Goal: Information Seeking & Learning: Learn about a topic

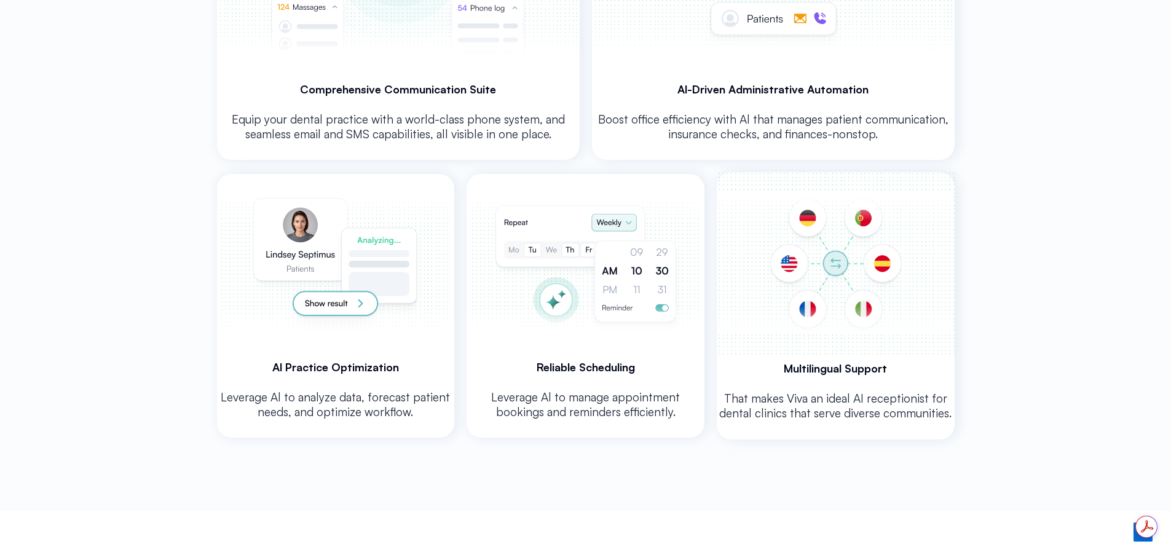
click at [343, 304] on img at bounding box center [335, 263] width 233 height 179
click at [612, 219] on img at bounding box center [586, 263] width 234 height 179
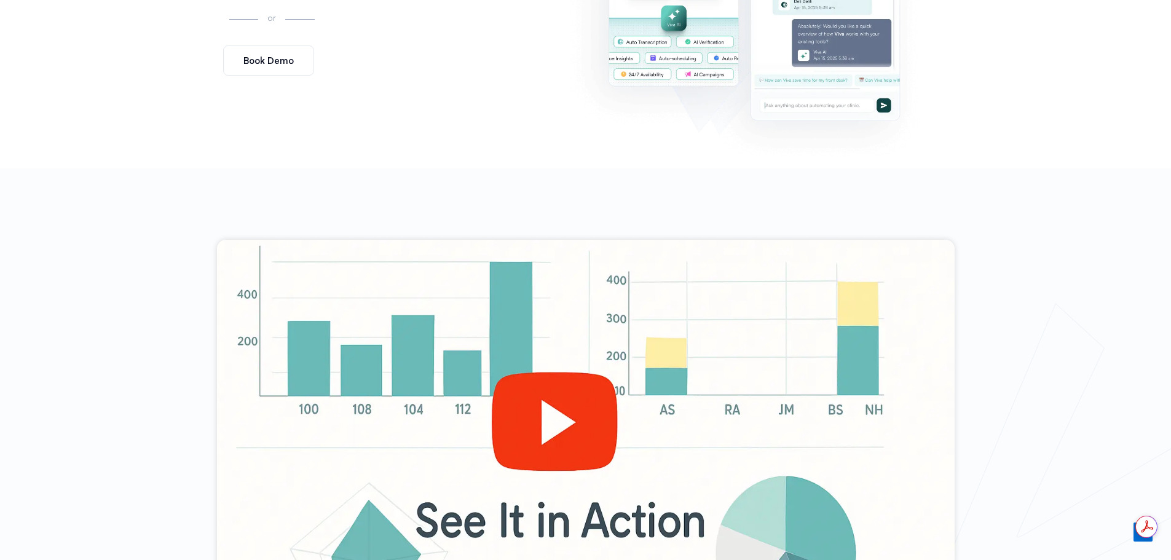
click at [536, 430] on div at bounding box center [586, 447] width 738 height 415
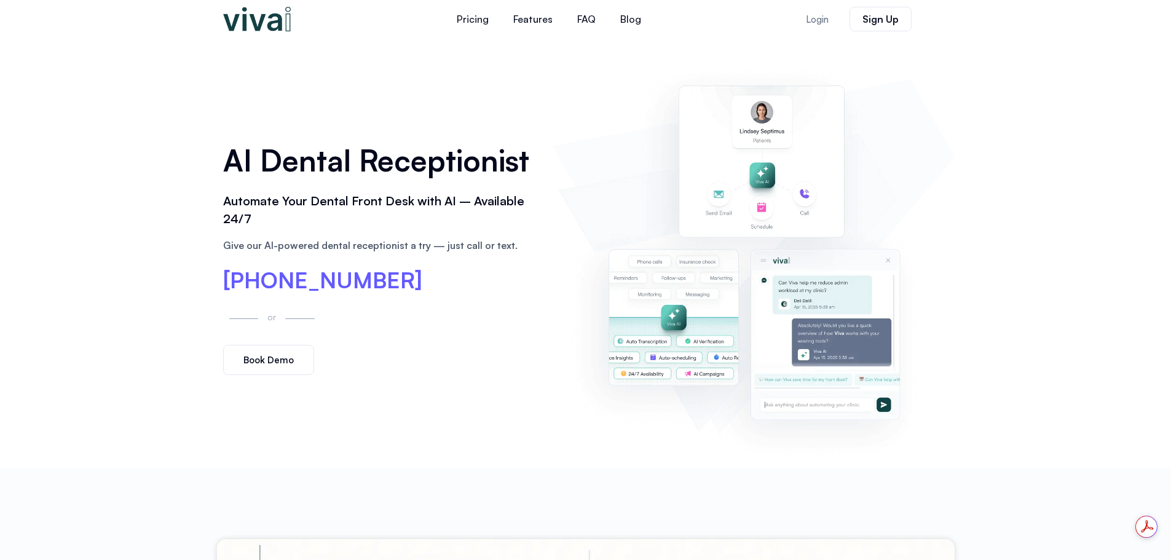
scroll to position [61, 0]
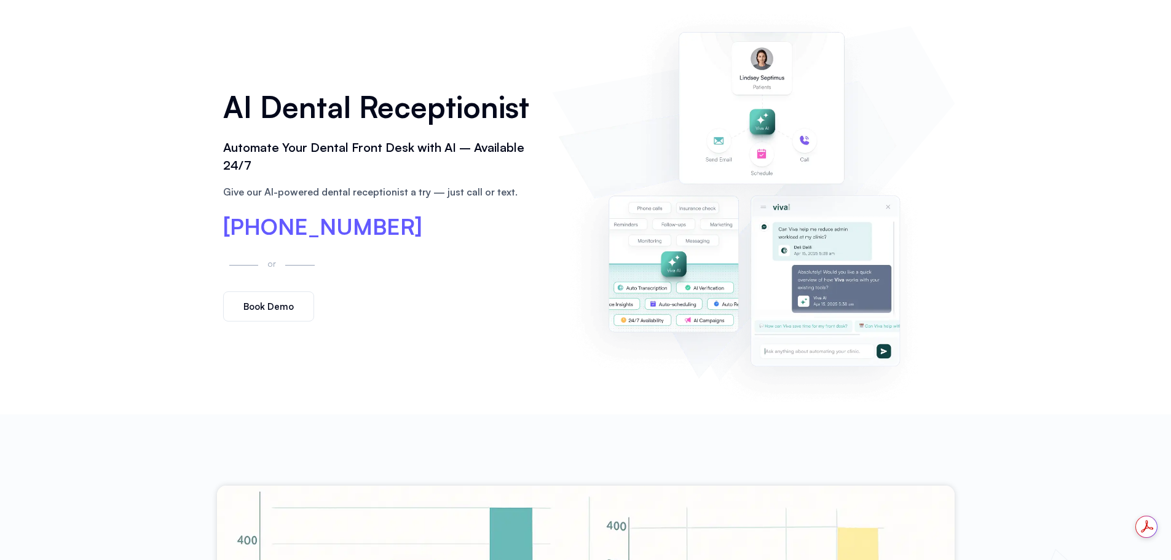
click at [235, 294] on link "Book Demo" at bounding box center [268, 306] width 91 height 30
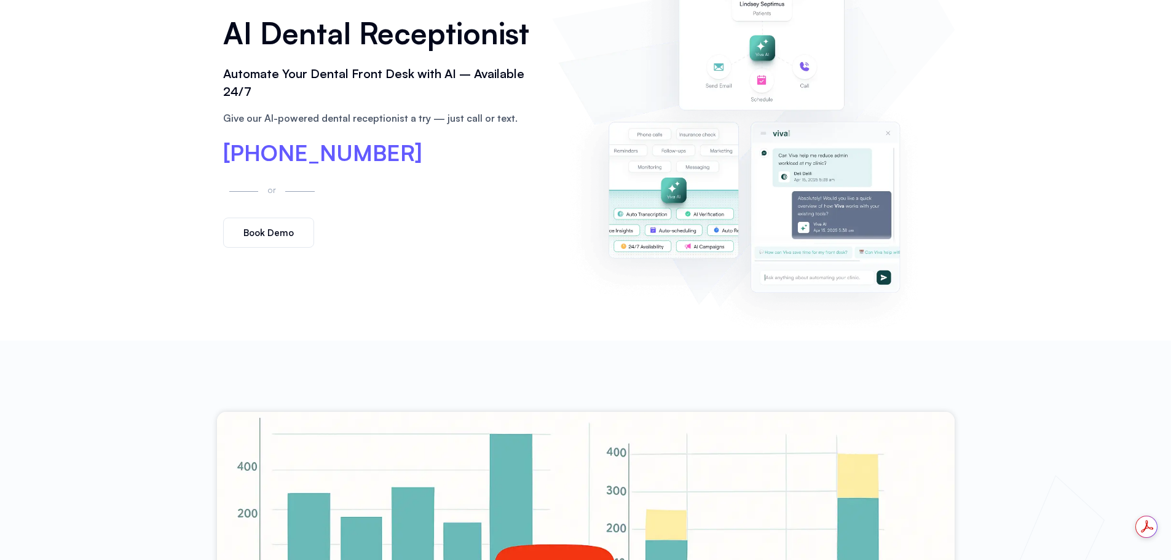
scroll to position [246, 0]
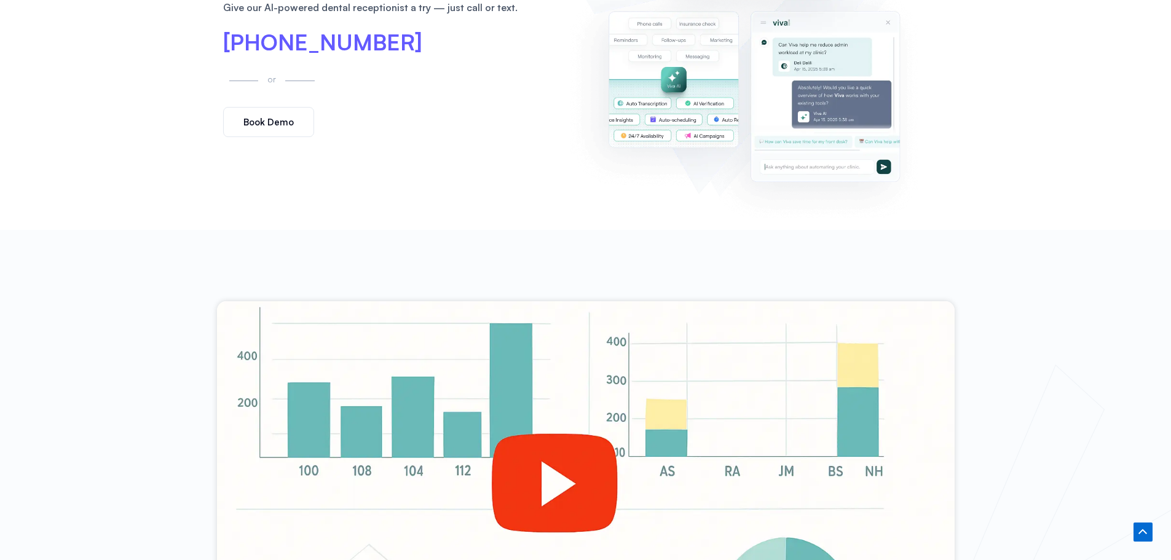
click at [682, 107] on img at bounding box center [753, 19] width 390 height 397
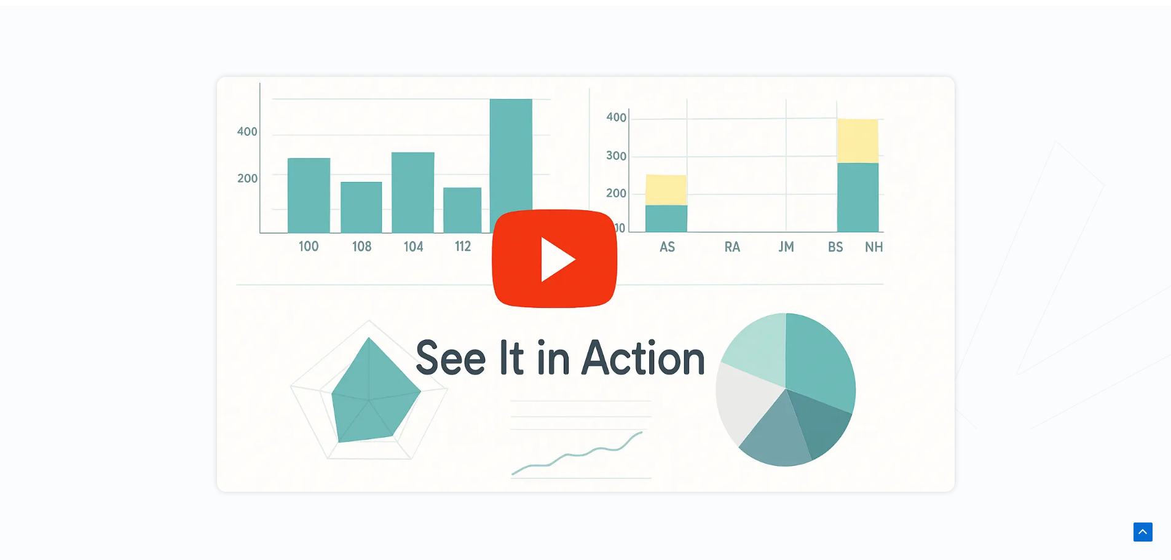
scroll to position [492, 0]
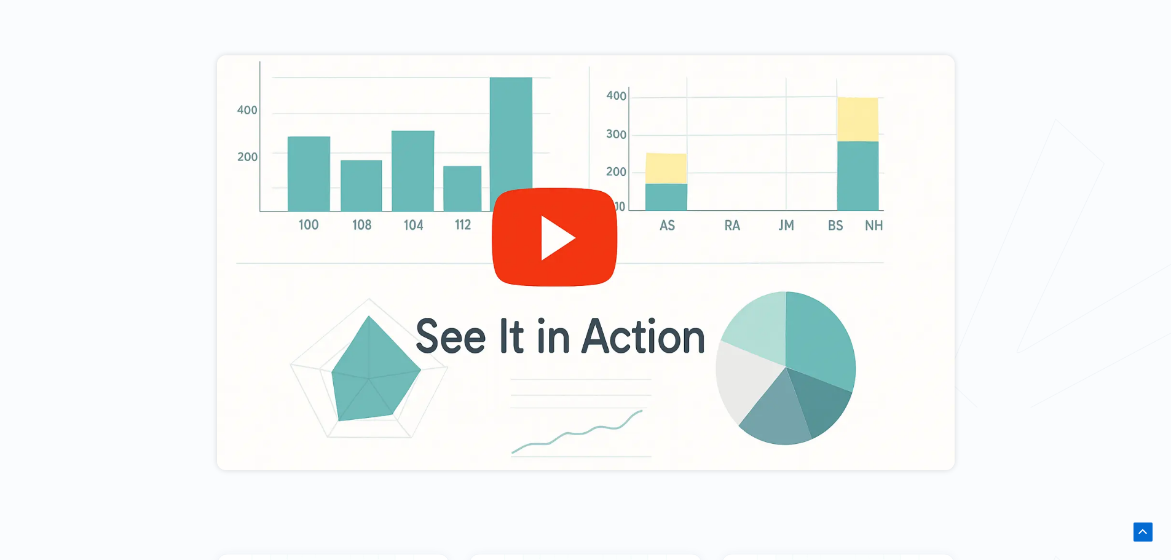
click at [524, 240] on div at bounding box center [586, 262] width 738 height 415
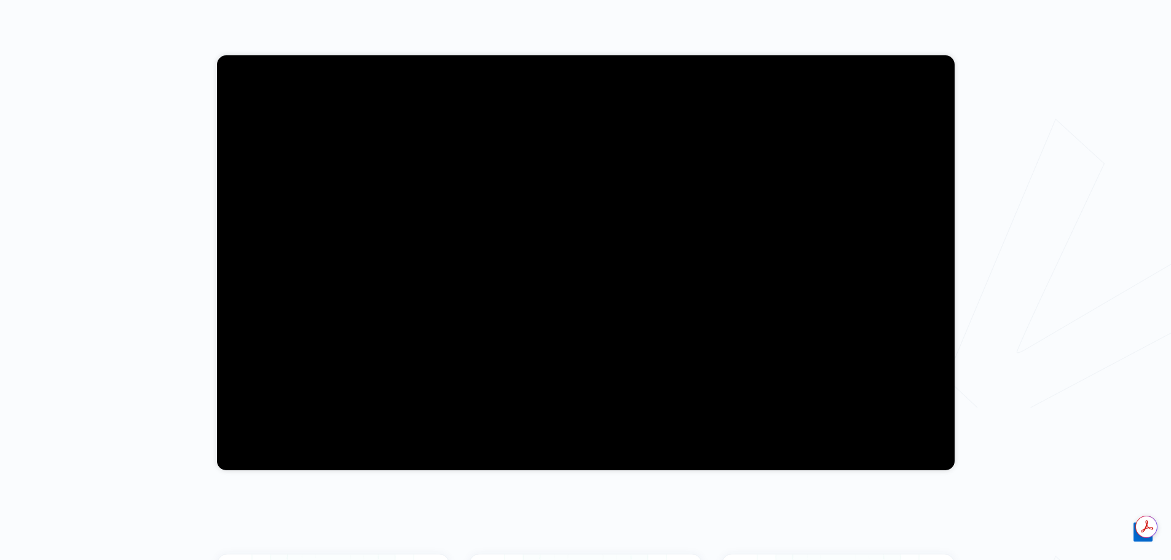
scroll to position [0, 0]
click at [993, 121] on div at bounding box center [585, 263] width 1171 height 558
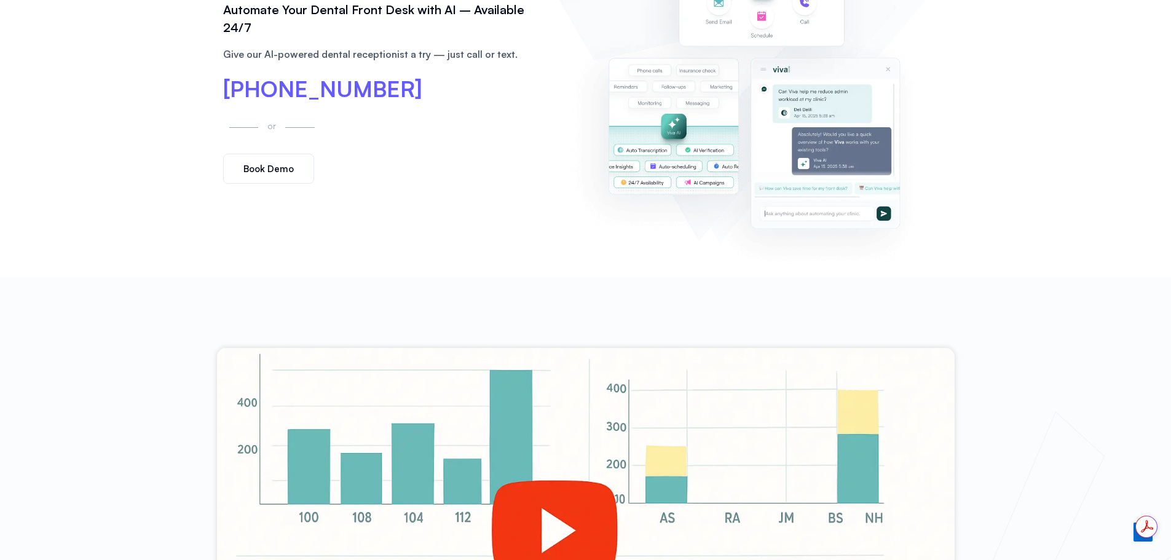
scroll to position [246, 0]
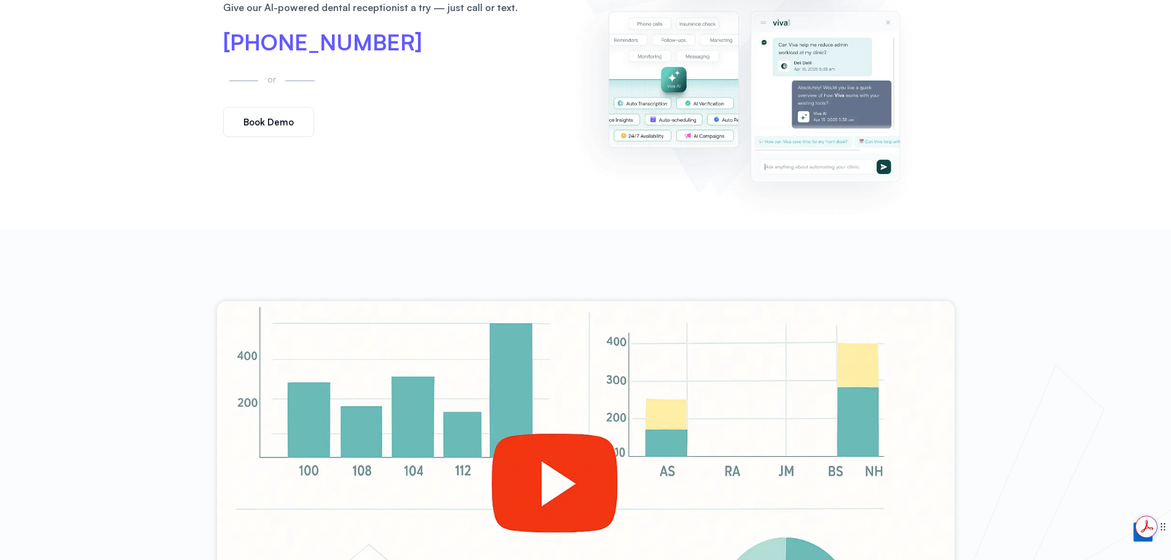
click at [1163, 527] on icon at bounding box center [1163, 526] width 9 height 9
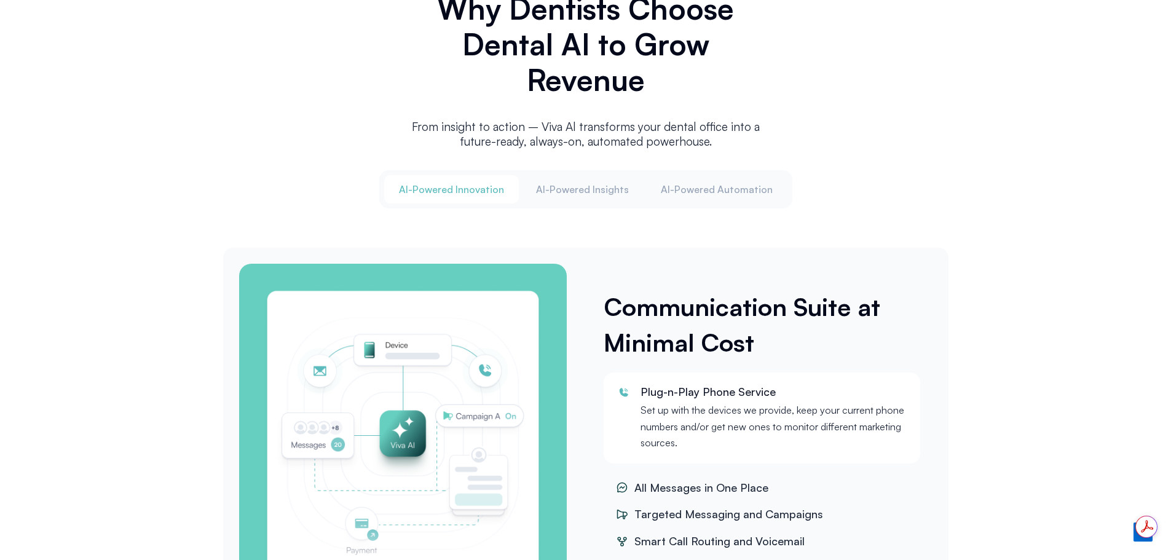
scroll to position [1475, 0]
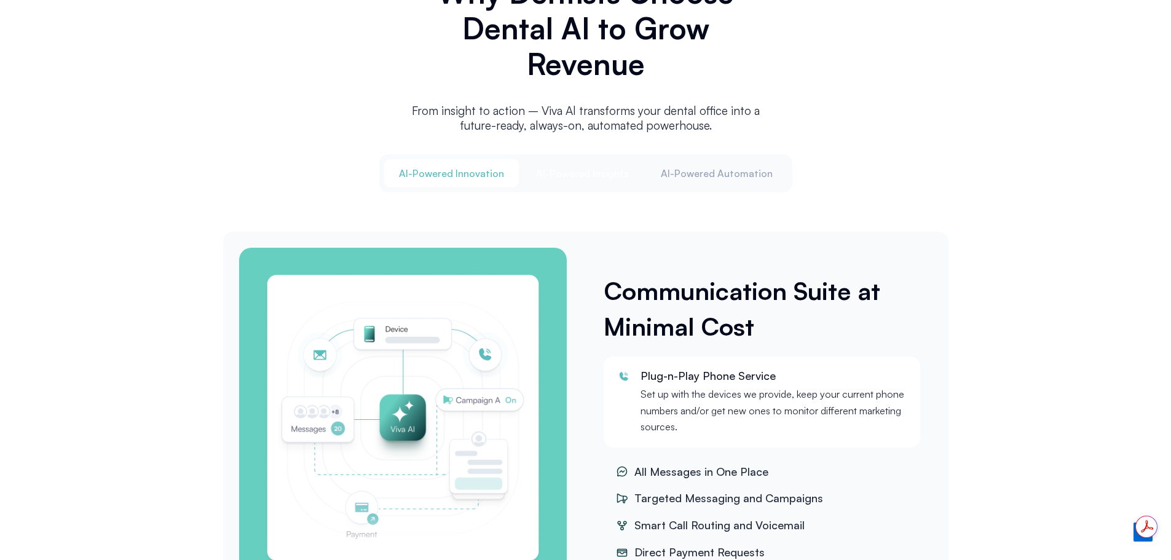
click at [591, 171] on span "Al-Powered Insights" at bounding box center [582, 174] width 93 height 14
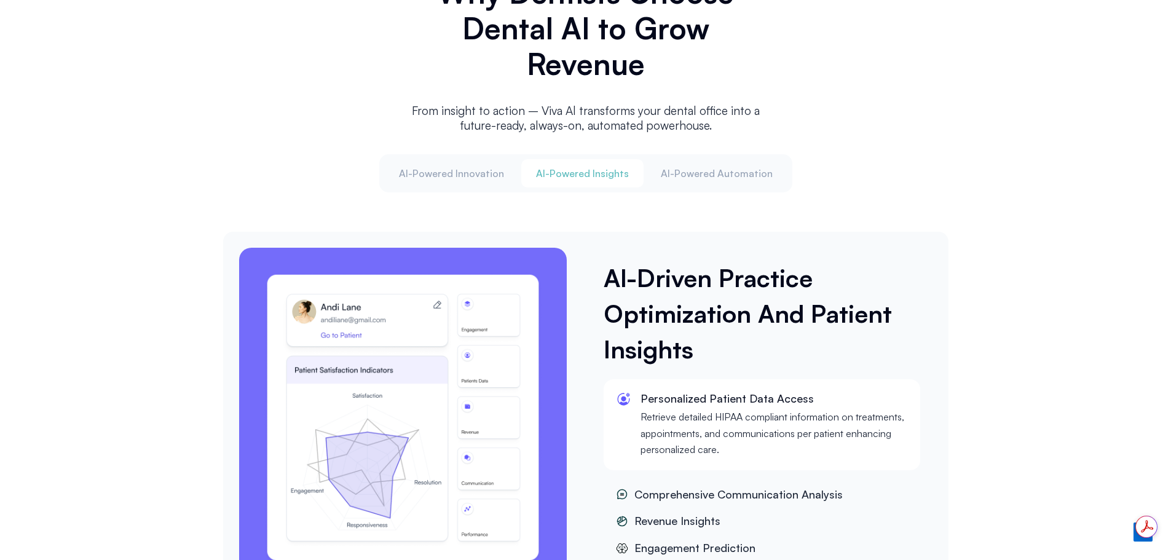
click at [713, 155] on div "Al-Powered Innovation Al-Powered Insights Al-Powered Automation" at bounding box center [585, 173] width 413 height 38
click at [707, 172] on span "Al-Powered Automation" at bounding box center [717, 174] width 112 height 14
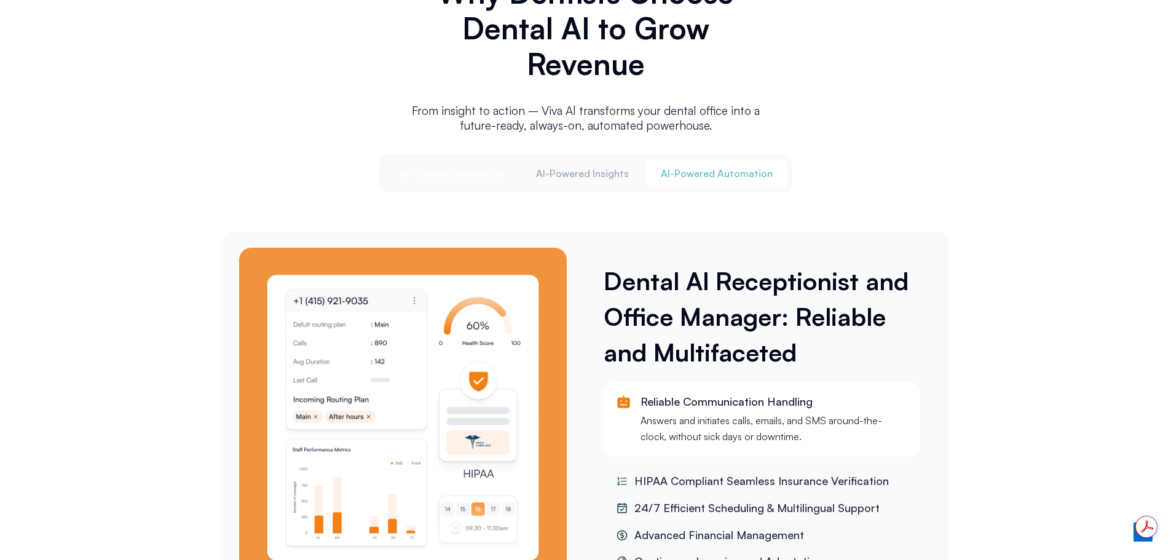
click at [451, 170] on span "Al-Powered Innovation" at bounding box center [451, 174] width 105 height 14
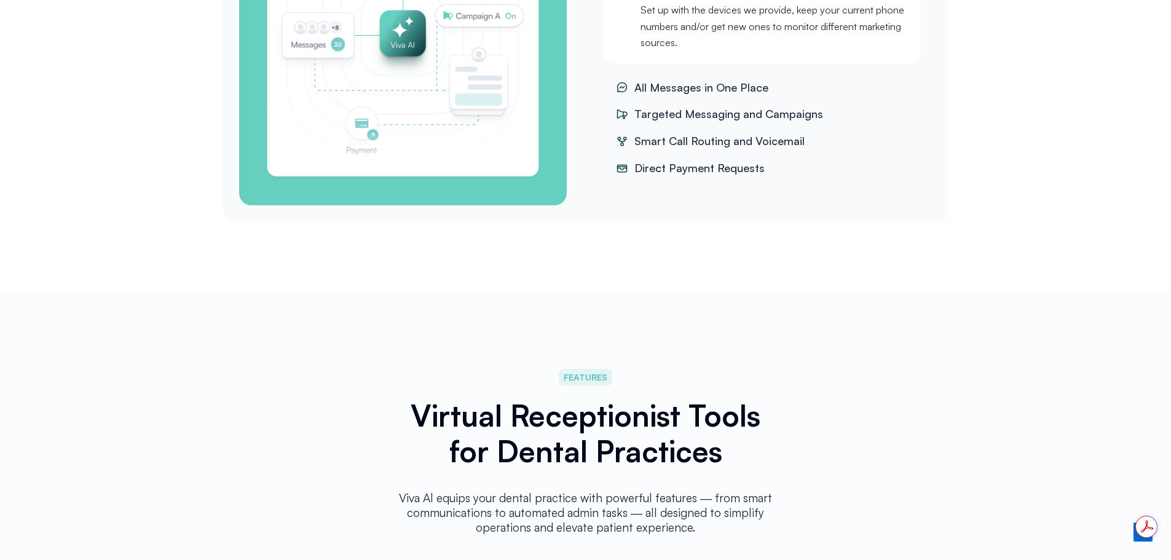
scroll to position [2028, 0]
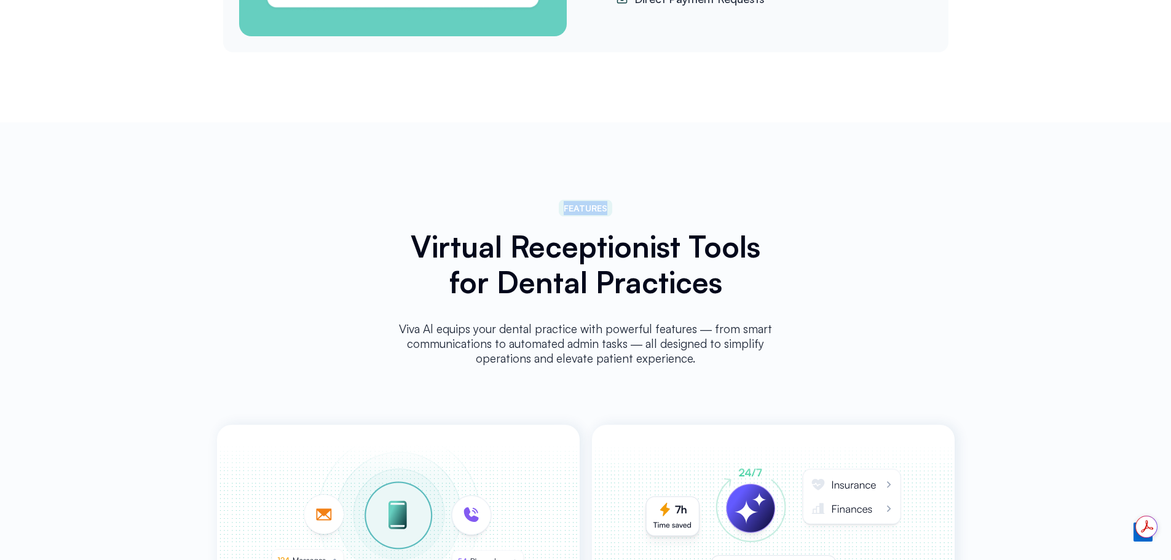
drag, startPoint x: 561, startPoint y: 203, endPoint x: 637, endPoint y: 213, distance: 77.5
click at [619, 208] on div "FEATURES Virtual Receptionist Tools for Dental Practices Viva Al equips your de…" at bounding box center [586, 284] width 398 height 181
click at [650, 209] on div "FEATURES Virtual Receptionist Tools for Dental Practices Viva Al equips your de…" at bounding box center [586, 284] width 398 height 181
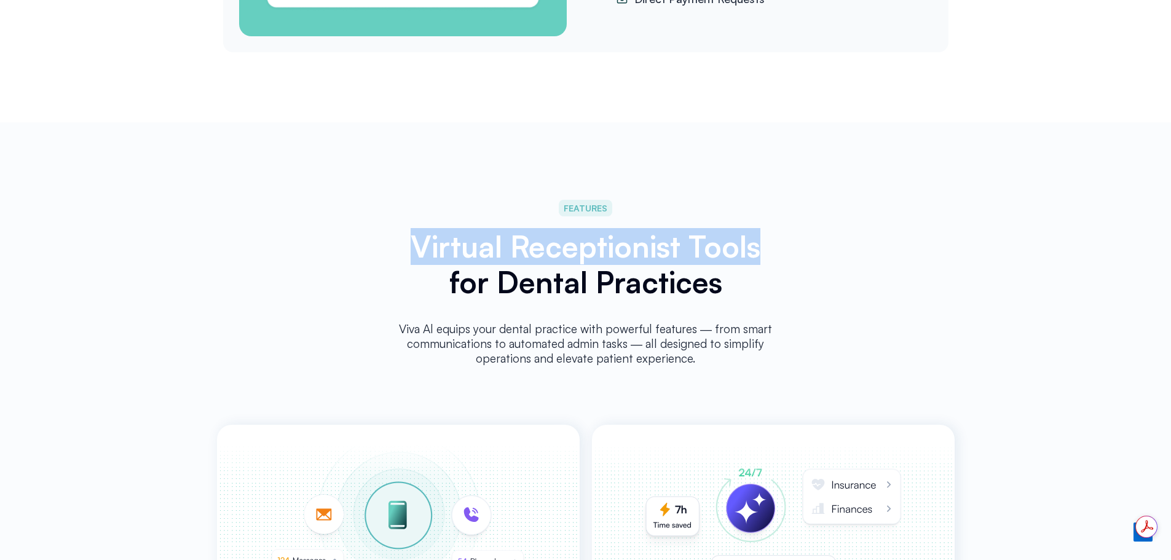
drag, startPoint x: 772, startPoint y: 240, endPoint x: 353, endPoint y: 245, distance: 418.6
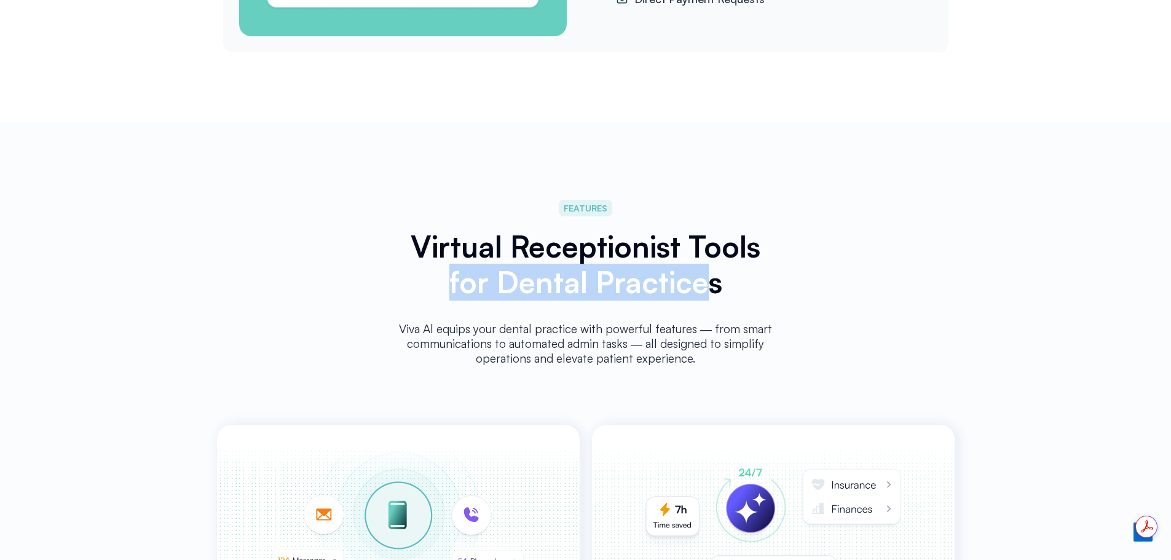
drag, startPoint x: 713, startPoint y: 288, endPoint x: 314, endPoint y: 275, distance: 399.1
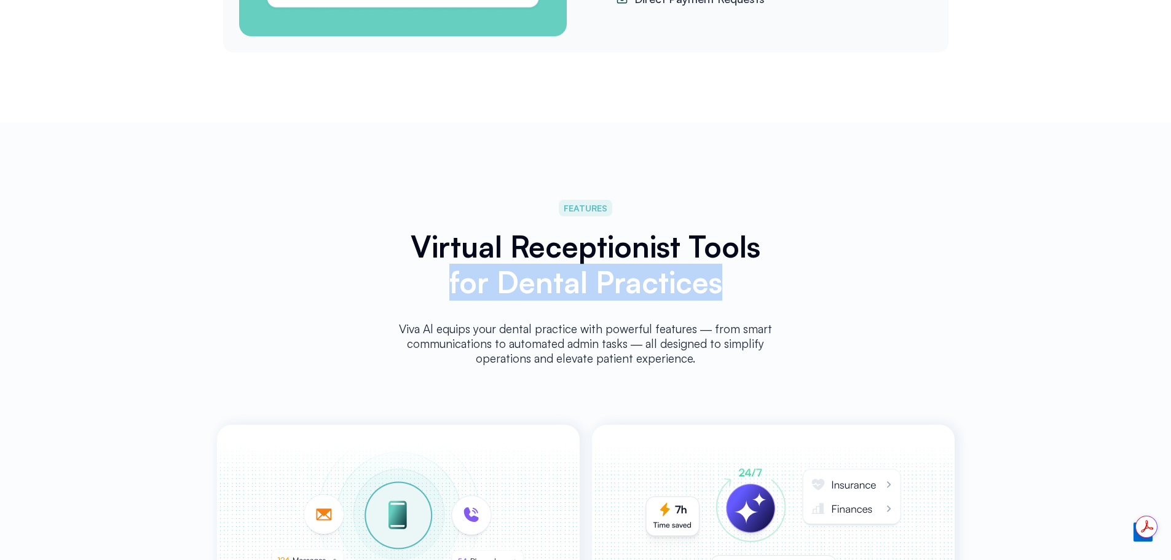
drag, startPoint x: 739, startPoint y: 294, endPoint x: 307, endPoint y: 275, distance: 433.2
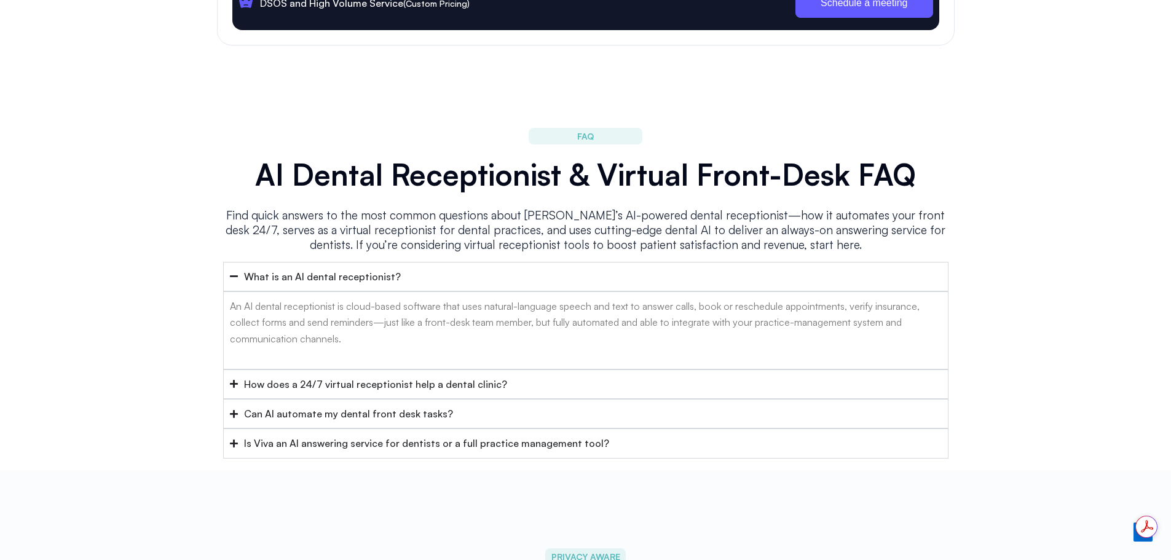
scroll to position [4856, 0]
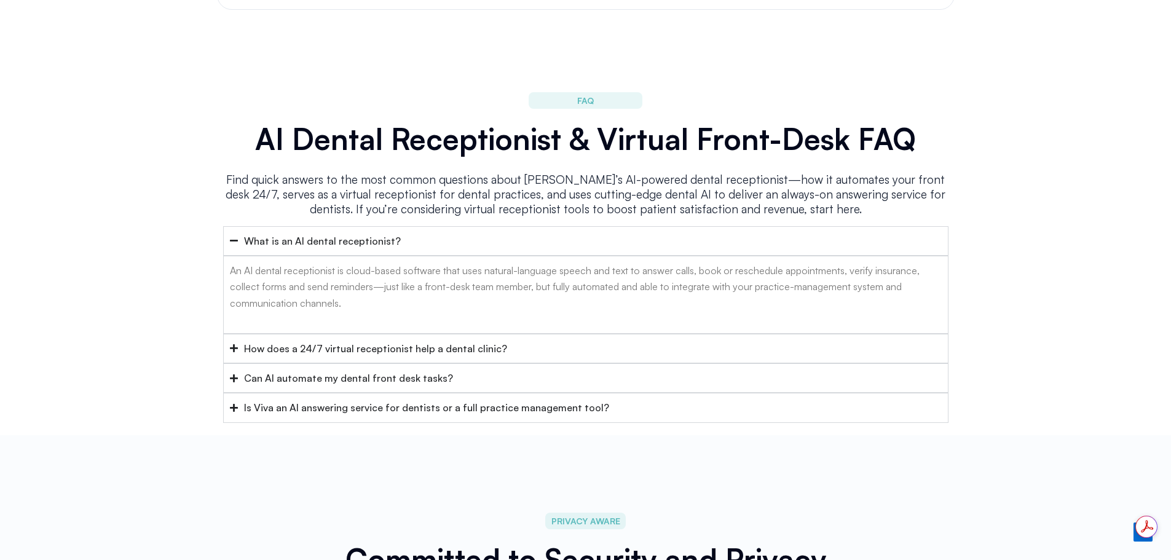
click at [239, 334] on summary "How does a 24/7 virtual receptionist help a dental clinic?" at bounding box center [585, 349] width 725 height 30
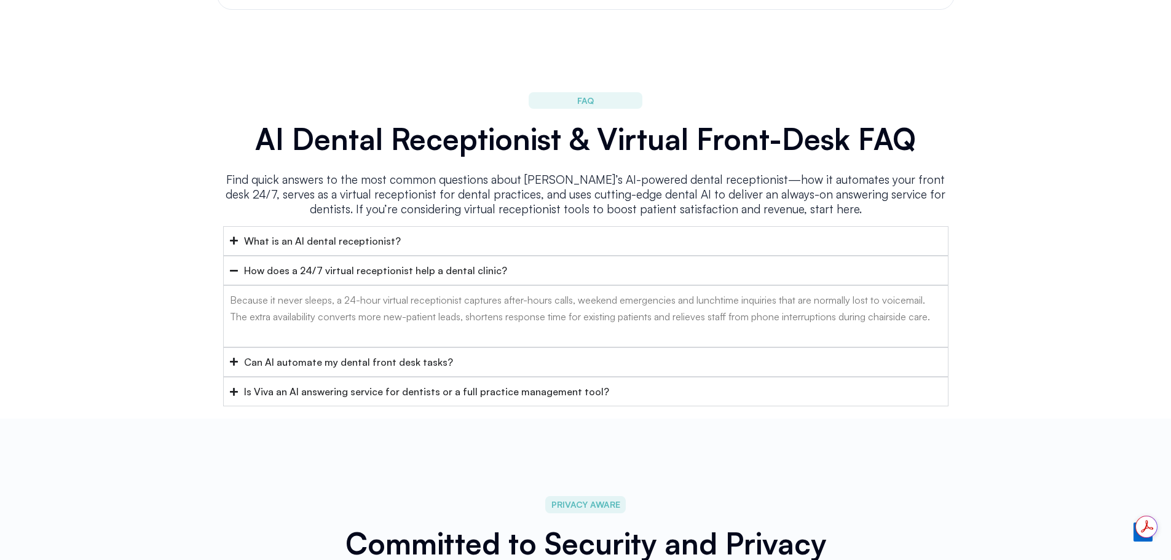
click at [231, 266] on icon "Accordion. Open links with Enter or Space, close with Escape, and navigate with…" at bounding box center [234, 270] width 8 height 9
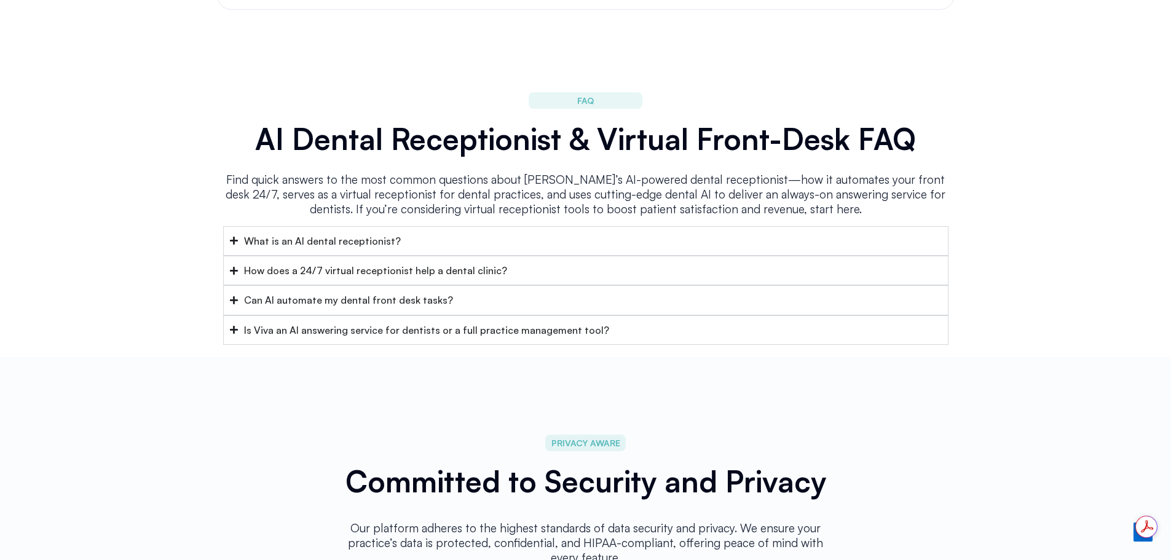
click at [231, 231] on summary "What is an AI dental receptionist?" at bounding box center [585, 241] width 725 height 30
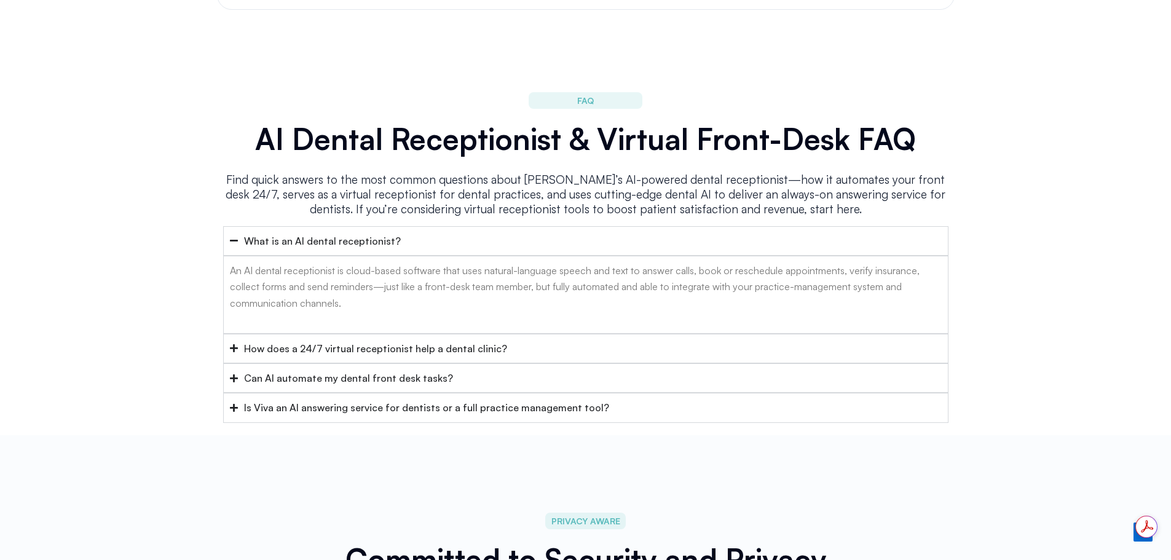
click at [230, 363] on summary "Can AI automate my dental front desk tasks?" at bounding box center [585, 378] width 725 height 30
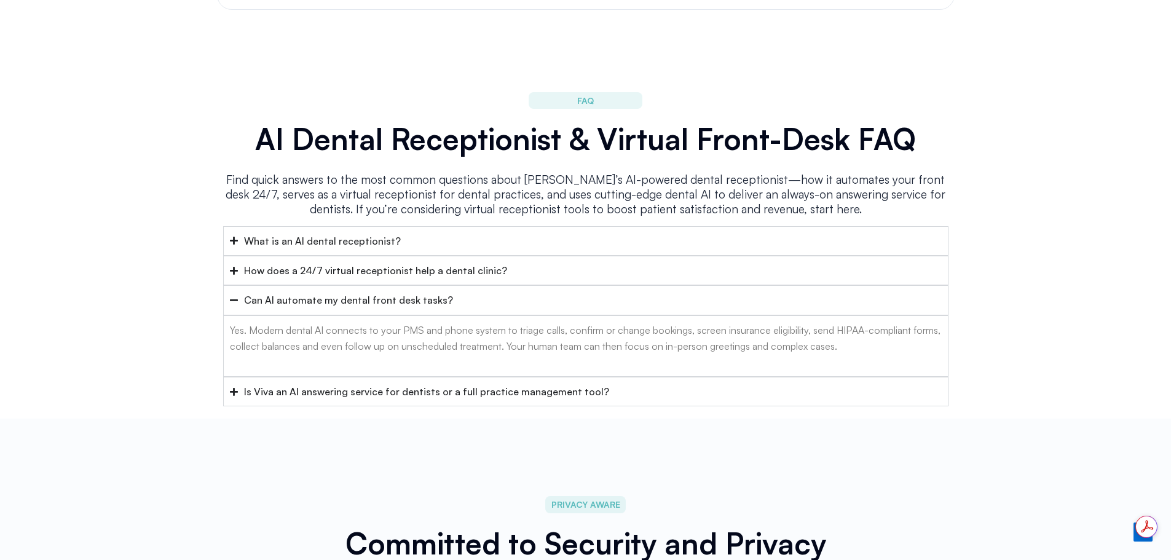
click at [289, 233] on div "What is an AI dental receptionist?" at bounding box center [322, 241] width 157 height 16
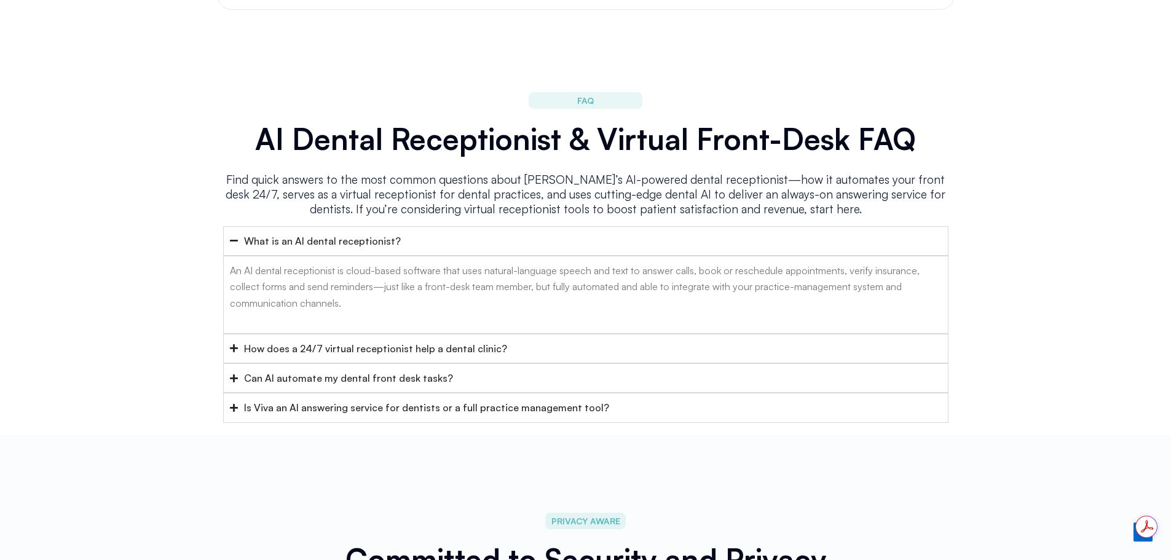
click at [319, 370] on div "Can AI automate my dental front desk tasks?" at bounding box center [348, 378] width 209 height 16
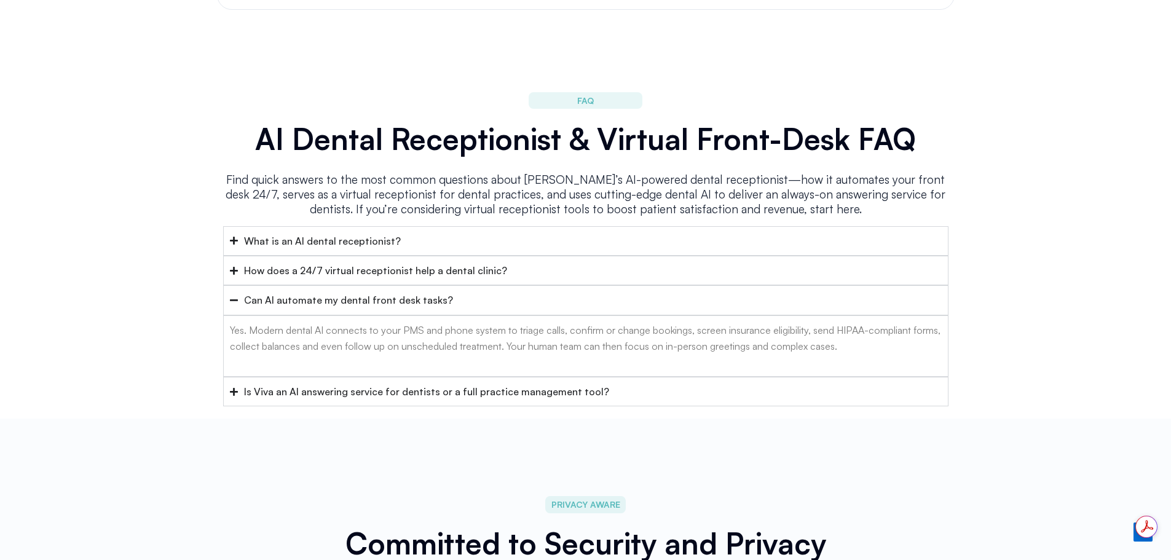
click at [331, 384] on div "Is Viva an AI answering service for dentists or a full practice management tool?" at bounding box center [426, 392] width 365 height 16
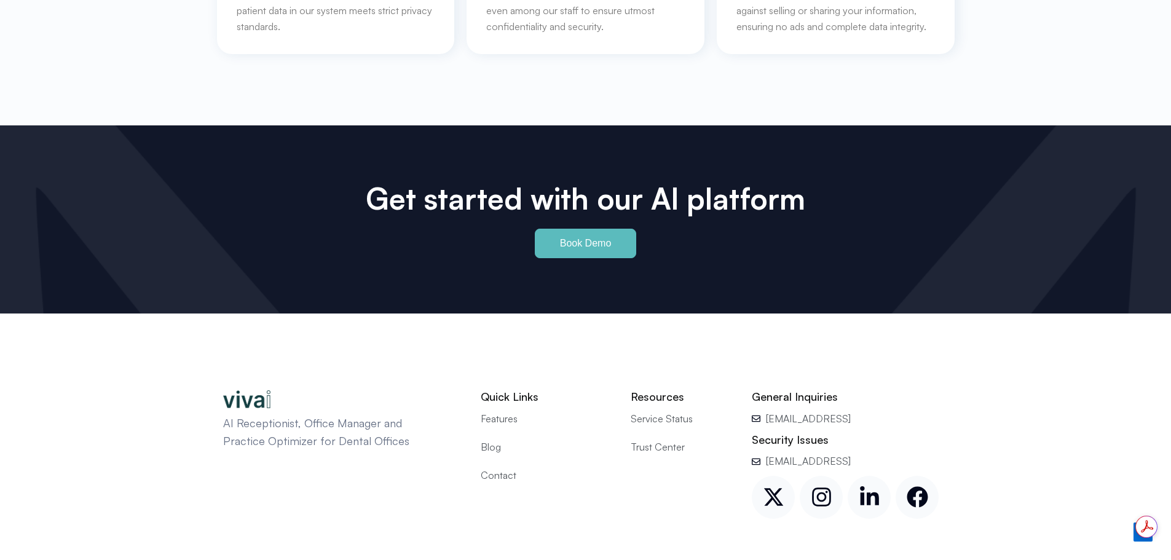
scroll to position [0, 0]
click at [586, 234] on link "Book Demo" at bounding box center [586, 244] width 102 height 30
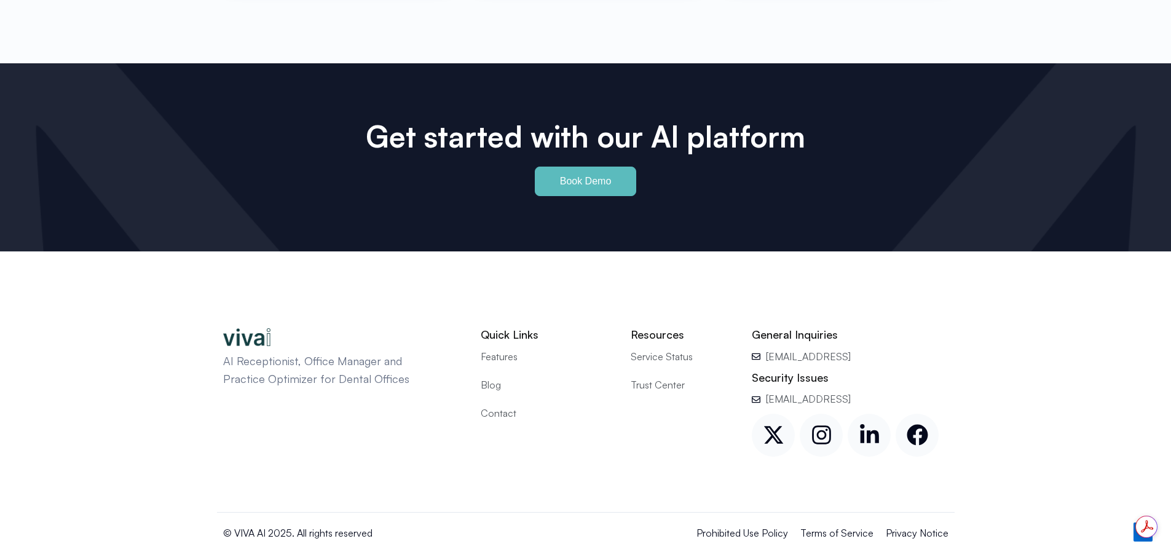
click at [488, 405] on span "Contact" at bounding box center [499, 413] width 36 height 16
click at [499, 405] on span "Contact" at bounding box center [499, 413] width 36 height 16
click at [495, 405] on span "Contact" at bounding box center [499, 413] width 36 height 16
click at [487, 405] on span "Contact" at bounding box center [499, 413] width 36 height 16
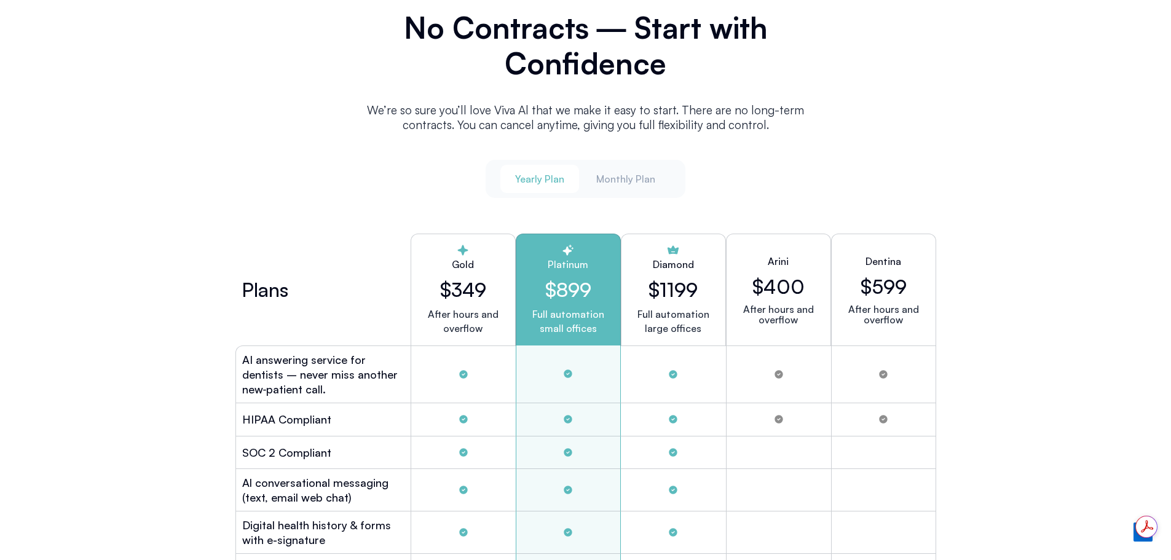
scroll to position [3197, 0]
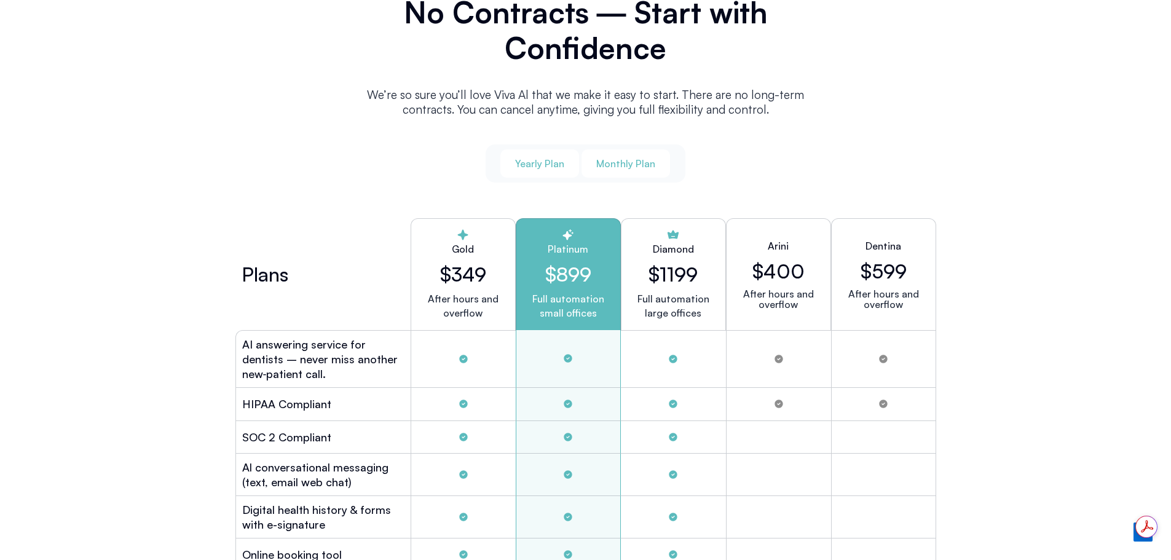
click at [623, 157] on span "Monthly Plan" at bounding box center [625, 164] width 59 height 14
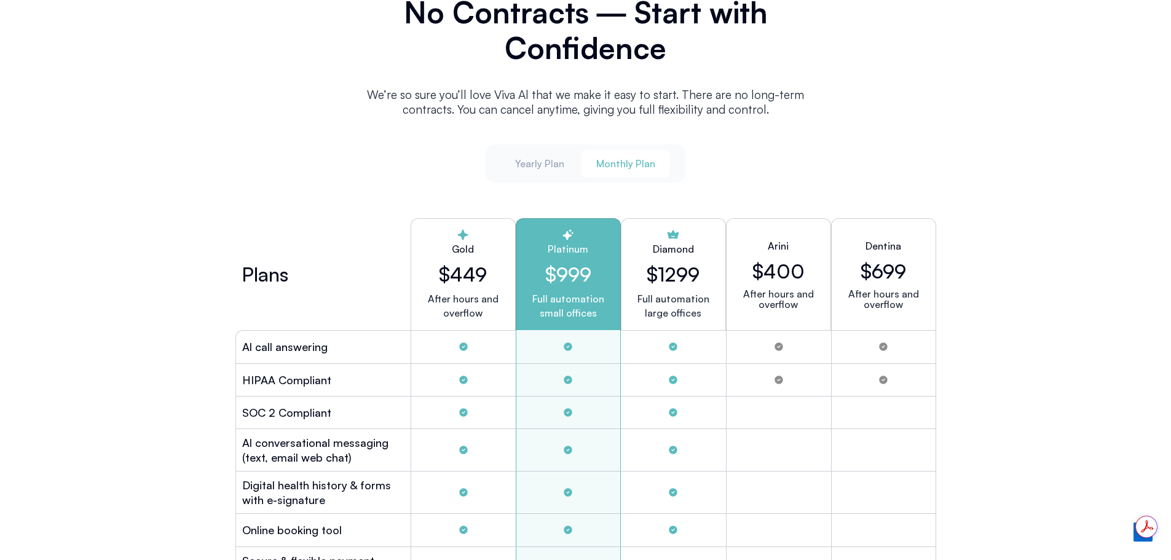
click at [628, 162] on span "Monthly Plan" at bounding box center [625, 164] width 59 height 14
click at [521, 149] on button "Yearly Plan" at bounding box center [539, 163] width 79 height 28
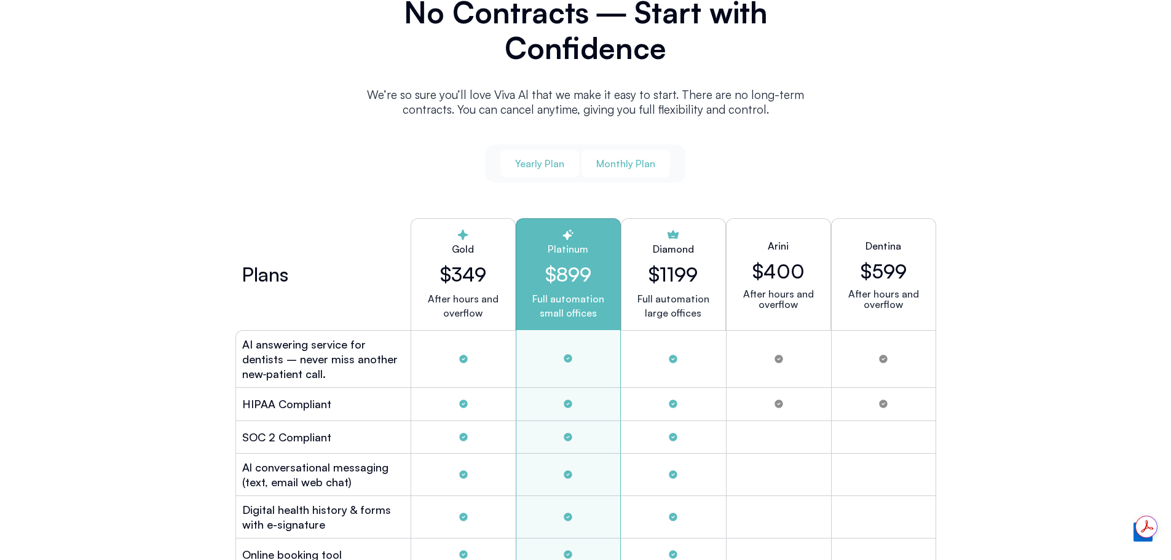
click at [636, 157] on span "Monthly Plan" at bounding box center [625, 164] width 59 height 14
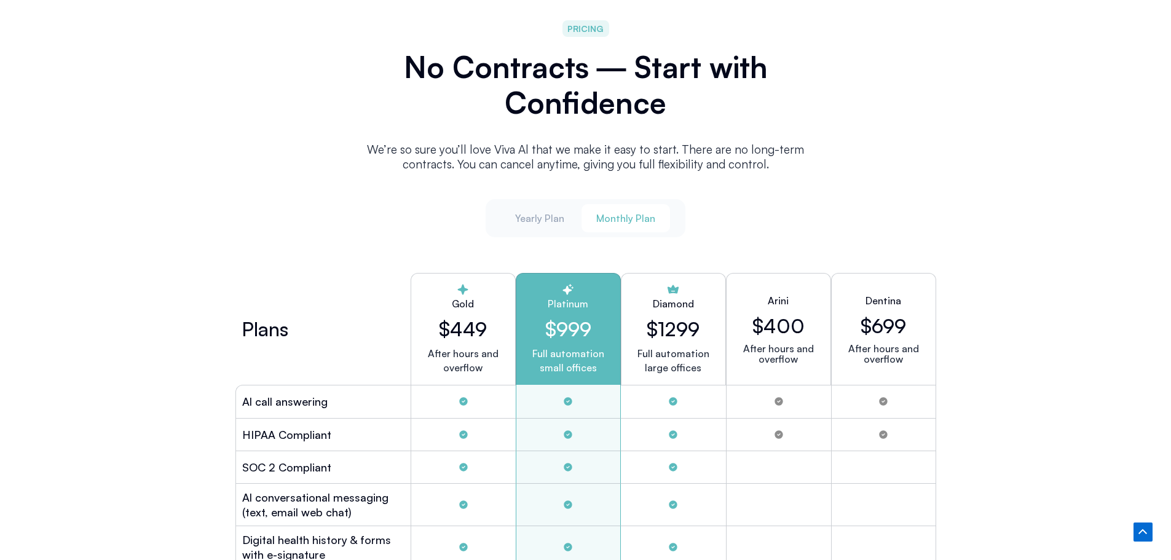
scroll to position [3136, 0]
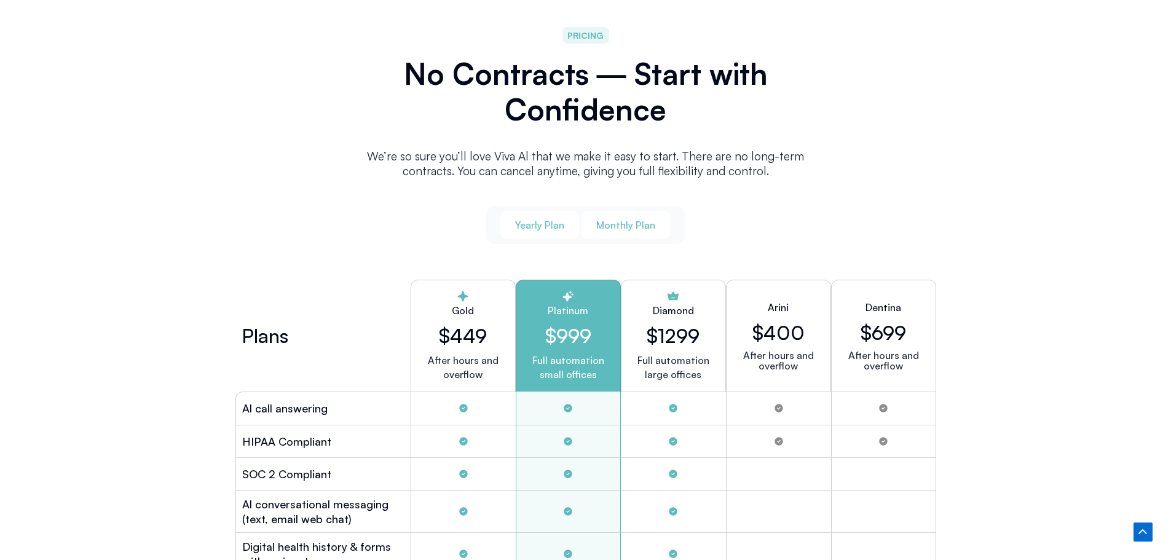
click at [521, 229] on button "Yearly Plan" at bounding box center [539, 225] width 79 height 28
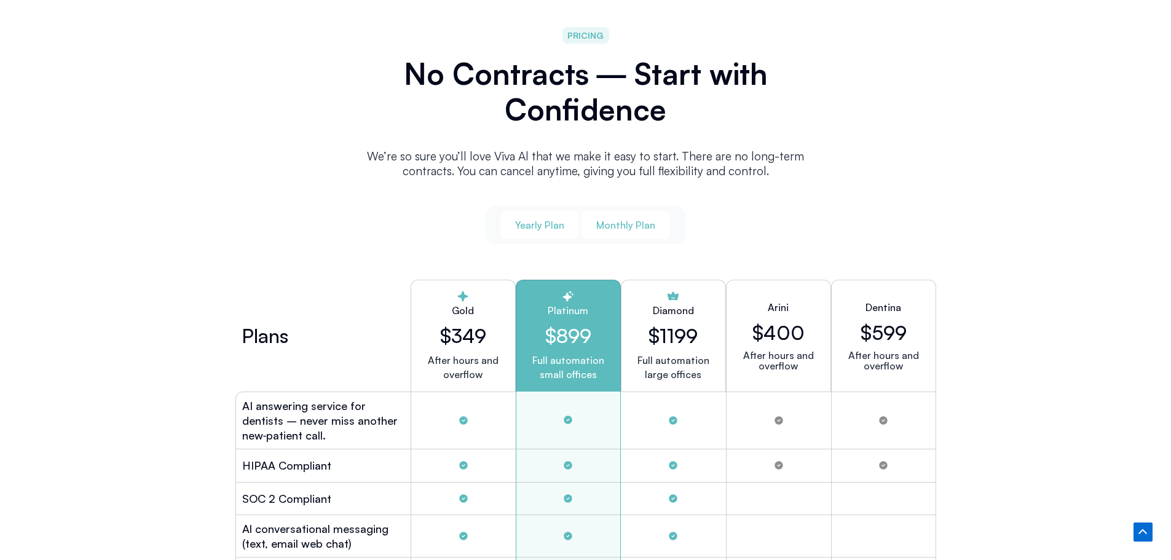
click at [608, 224] on span "Monthly Plan" at bounding box center [625, 225] width 59 height 14
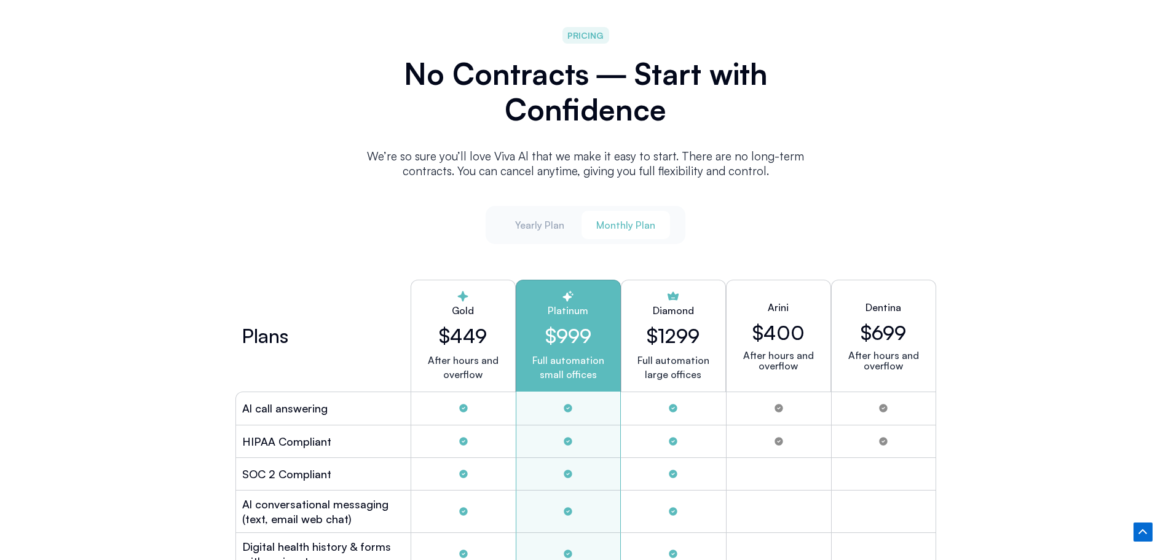
click at [615, 218] on span "Monthly Plan" at bounding box center [625, 225] width 59 height 14
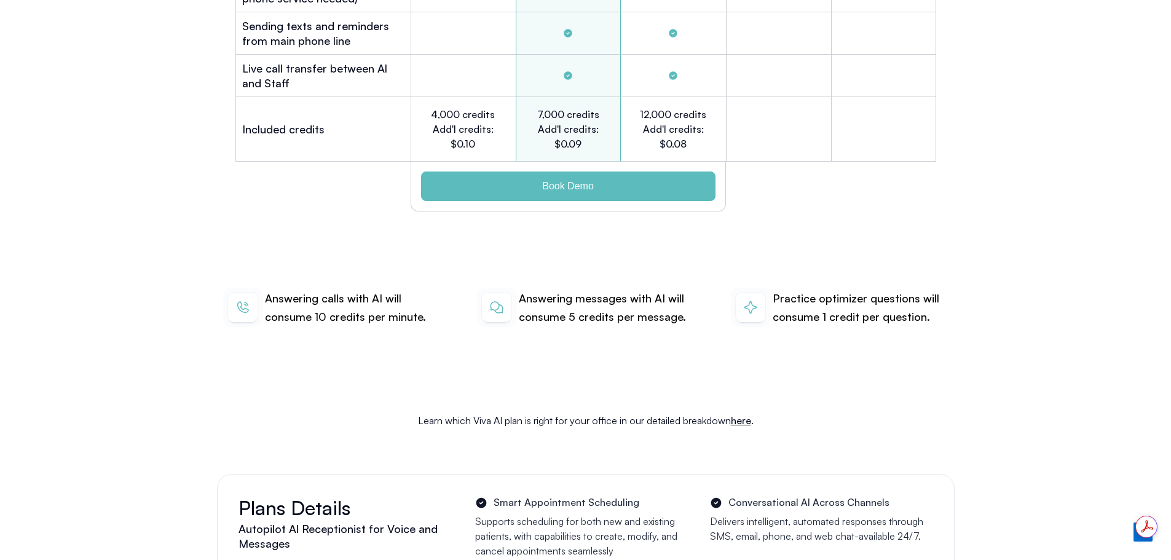
scroll to position [4058, 0]
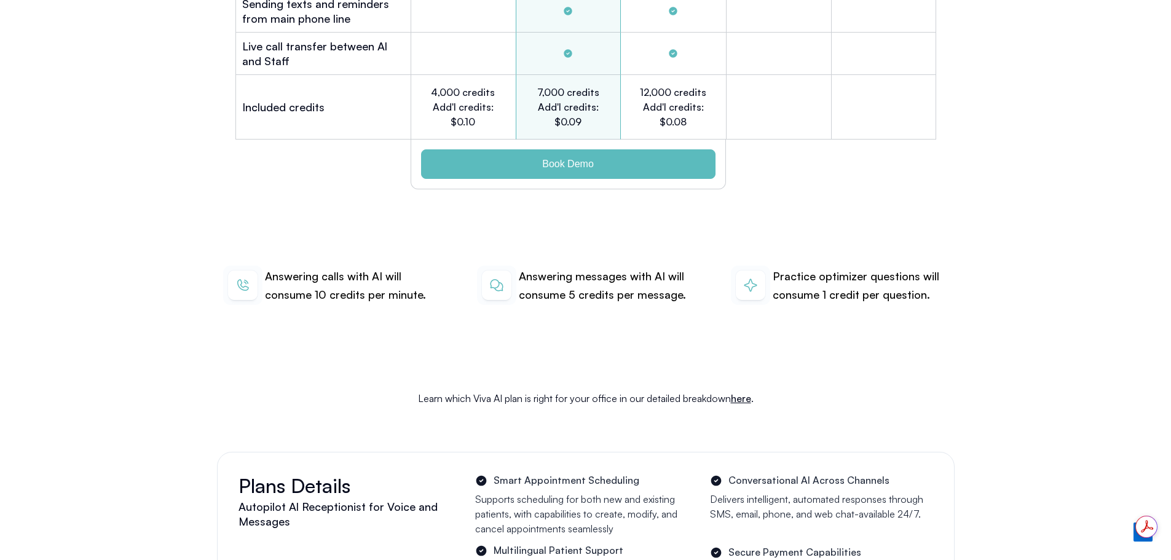
click at [743, 392] on link "here" at bounding box center [741, 398] width 20 height 12
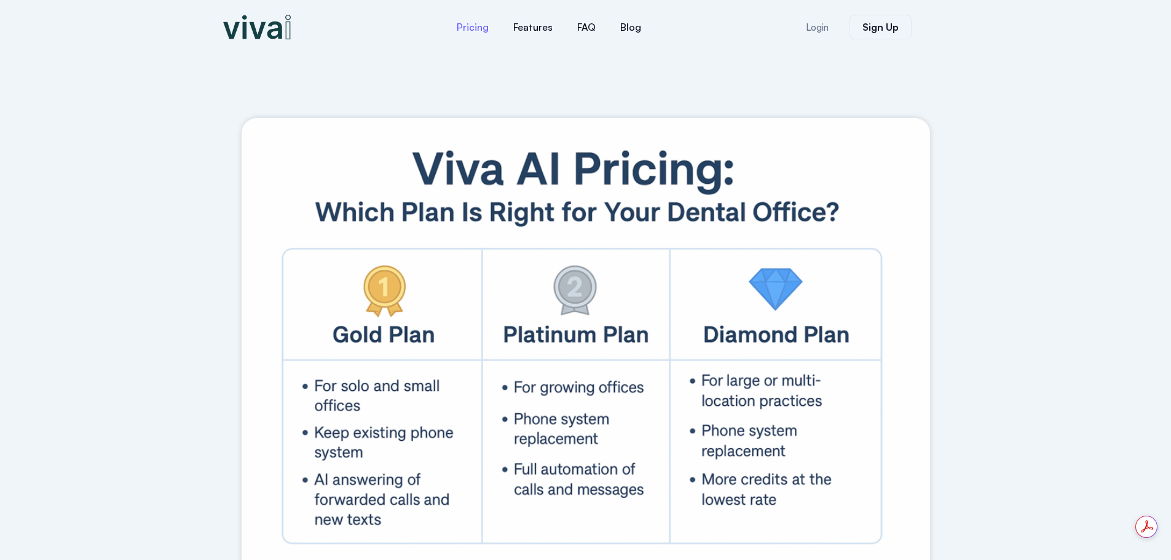
click at [475, 33] on link "Pricing" at bounding box center [472, 27] width 57 height 30
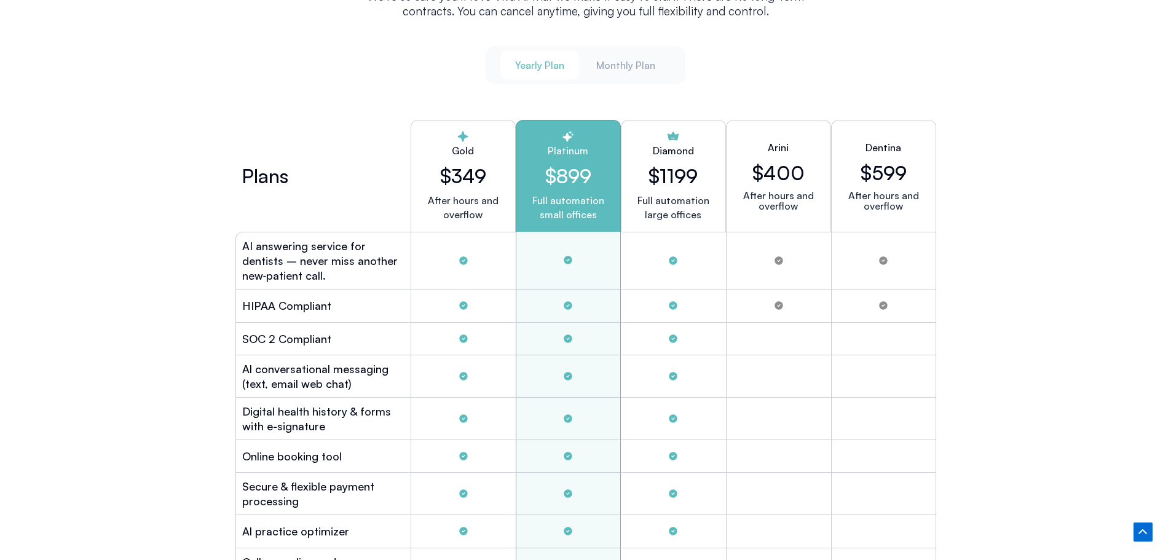
scroll to position [3273, 0]
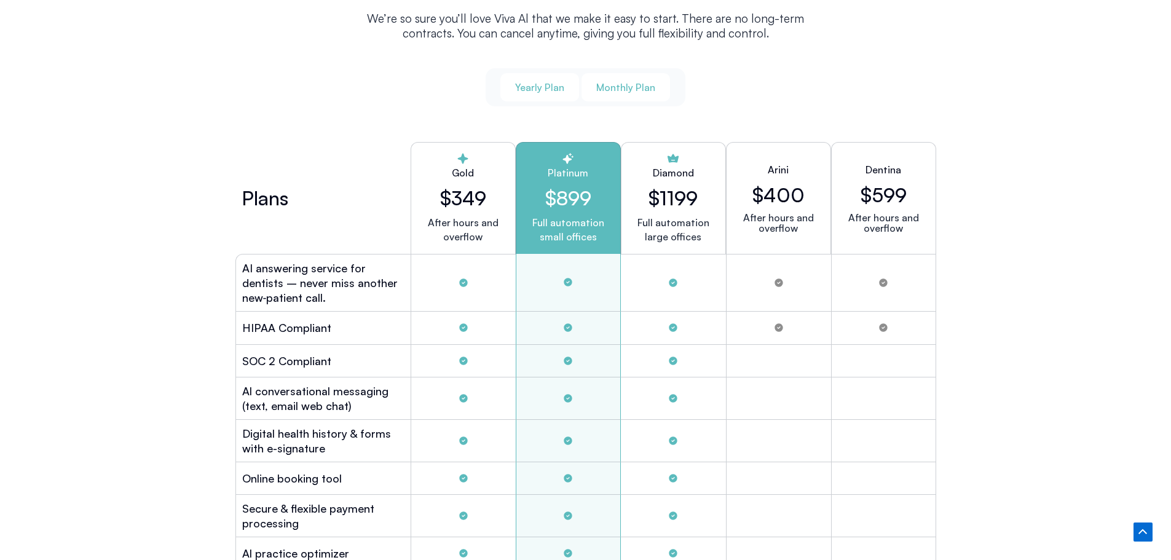
click at [618, 87] on span "Monthly Plan" at bounding box center [625, 88] width 59 height 14
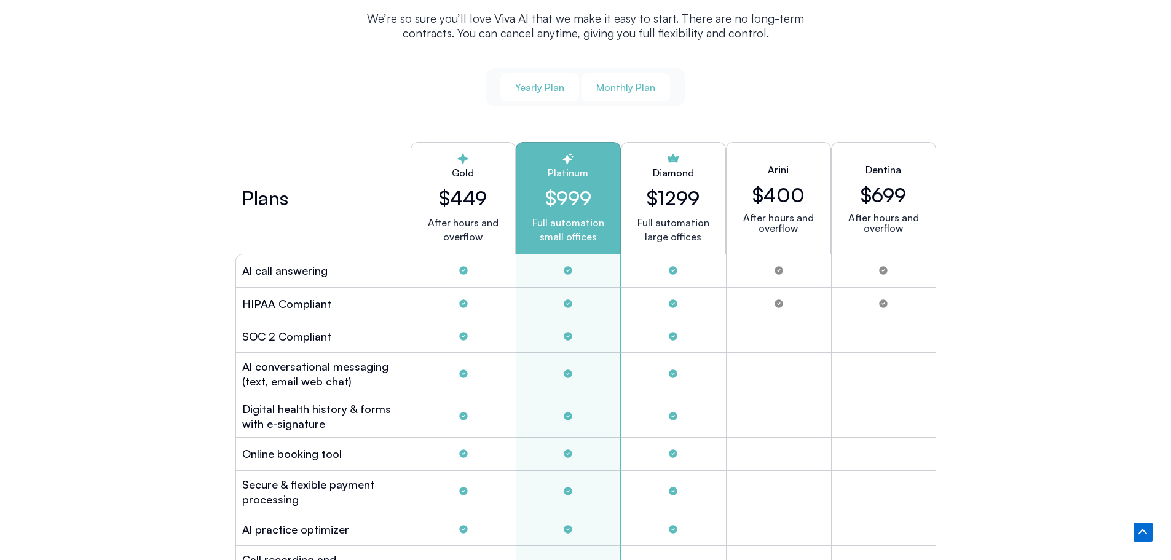
click at [537, 88] on span "Yearly Plan" at bounding box center [539, 88] width 49 height 14
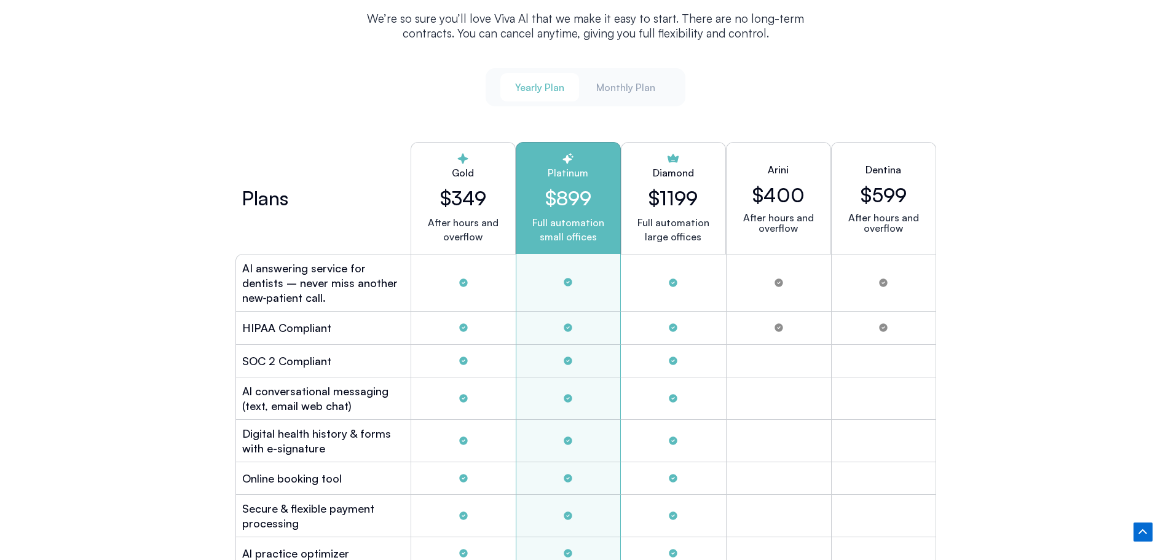
click at [537, 82] on span "Yearly Plan" at bounding box center [539, 88] width 49 height 14
click at [537, 84] on span "Yearly Plan" at bounding box center [539, 88] width 49 height 14
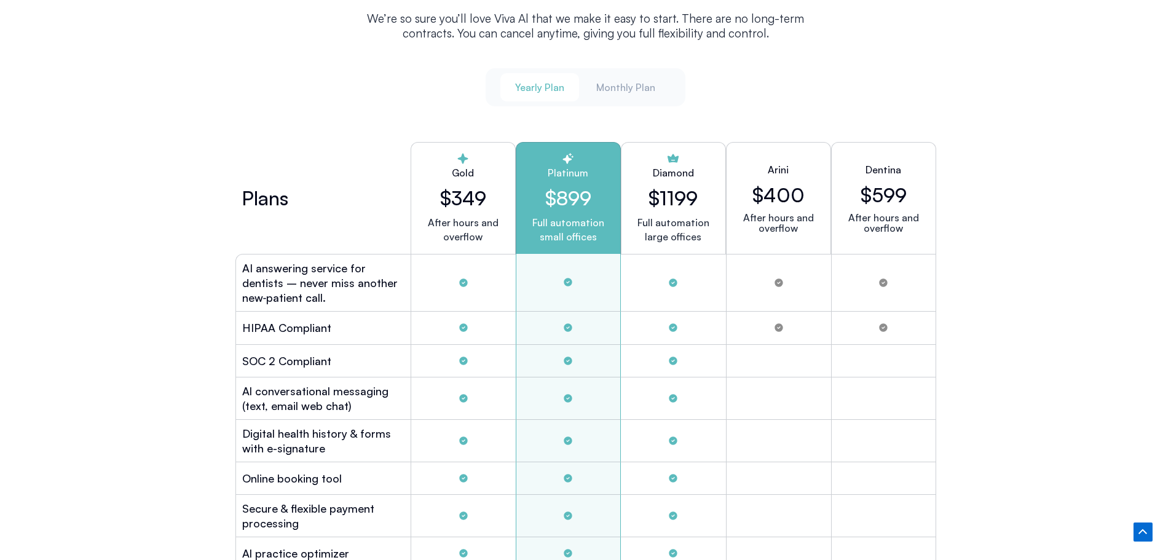
click at [537, 81] on span "Yearly Plan" at bounding box center [539, 88] width 49 height 14
click at [625, 86] on span "Monthly Plan" at bounding box center [625, 88] width 59 height 14
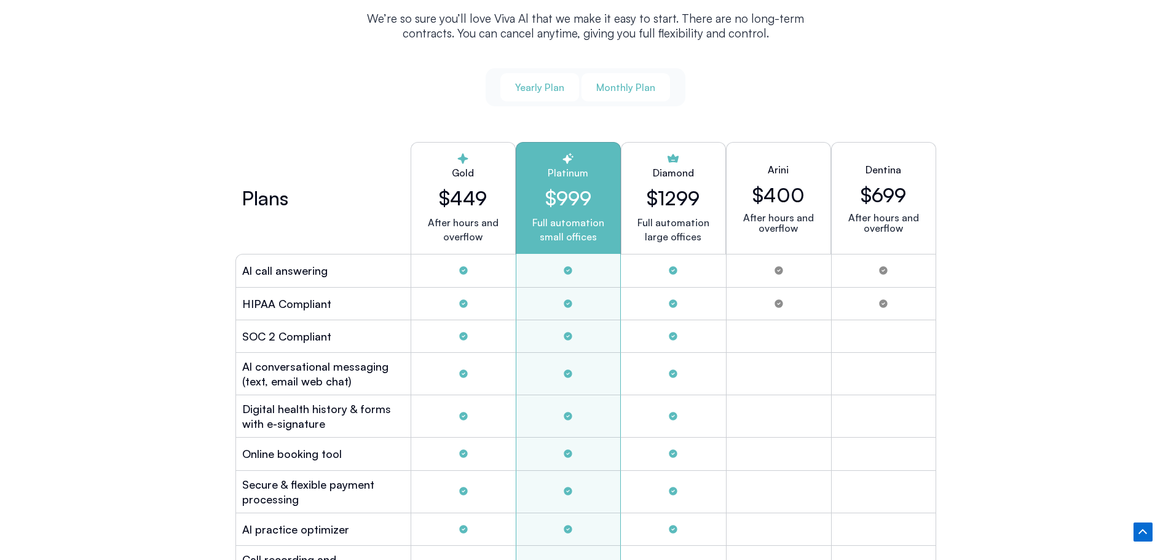
click at [523, 87] on span "Yearly Plan" at bounding box center [539, 88] width 49 height 14
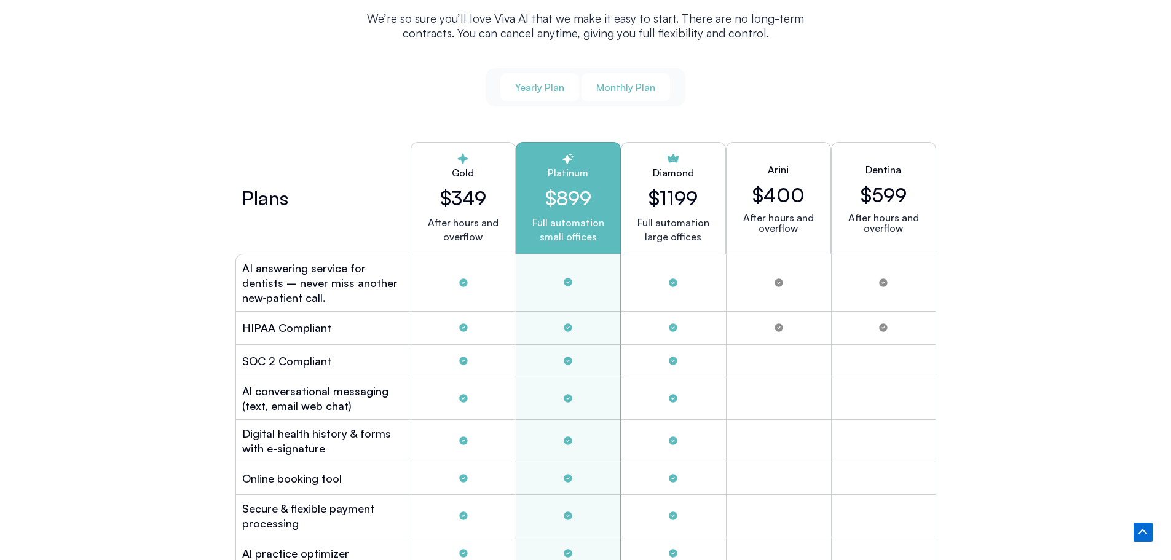
click at [628, 75] on button "Monthly Plan" at bounding box center [625, 87] width 89 height 28
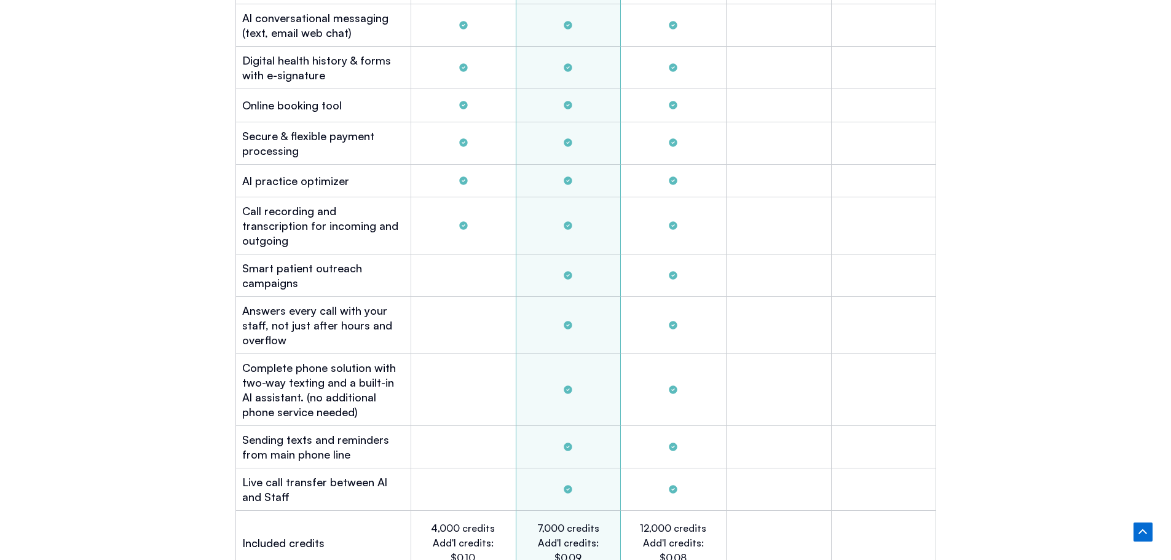
scroll to position [3765, 0]
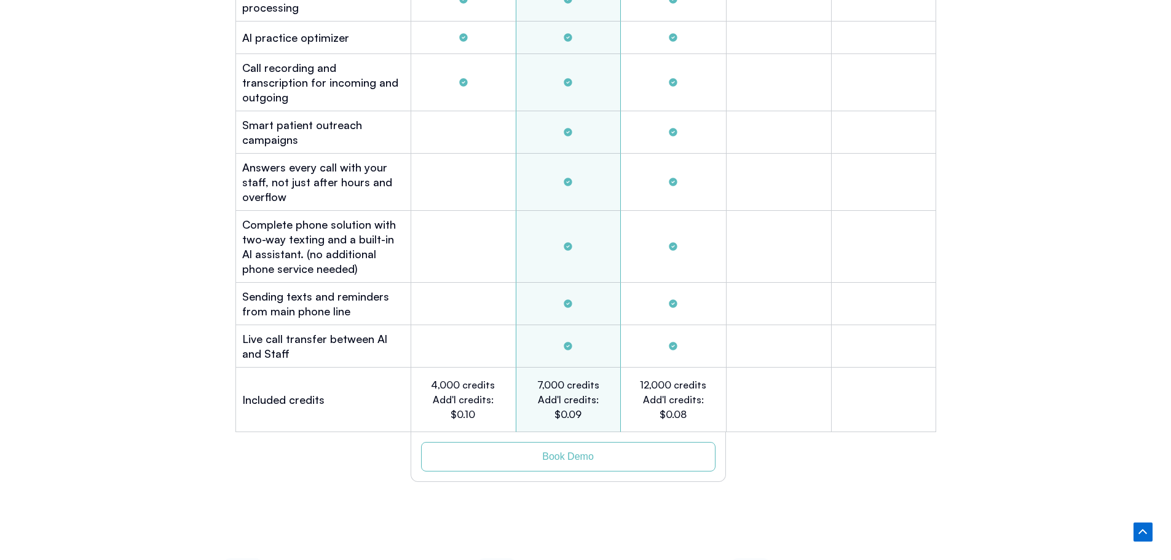
click at [559, 452] on span "Book Demo" at bounding box center [568, 457] width 52 height 10
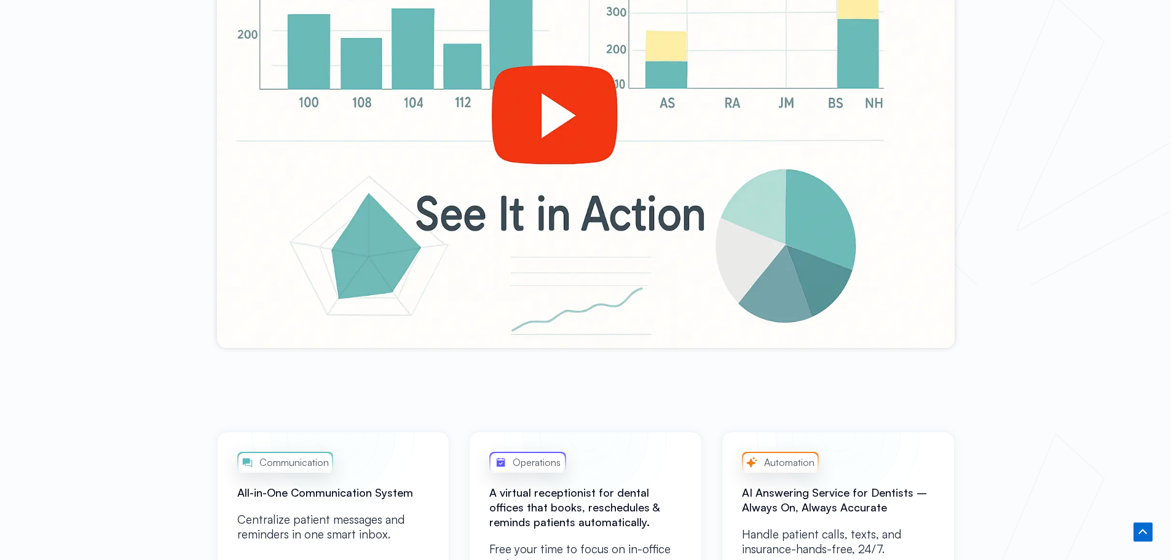
scroll to position [615, 0]
click at [578, 57] on div at bounding box center [586, 139] width 738 height 415
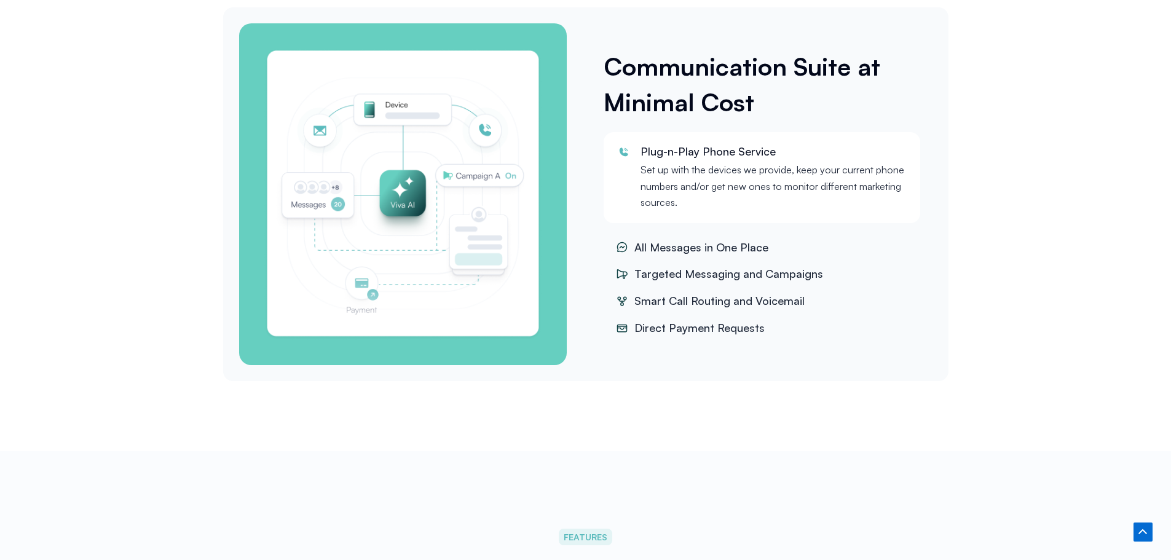
scroll to position [1721, 0]
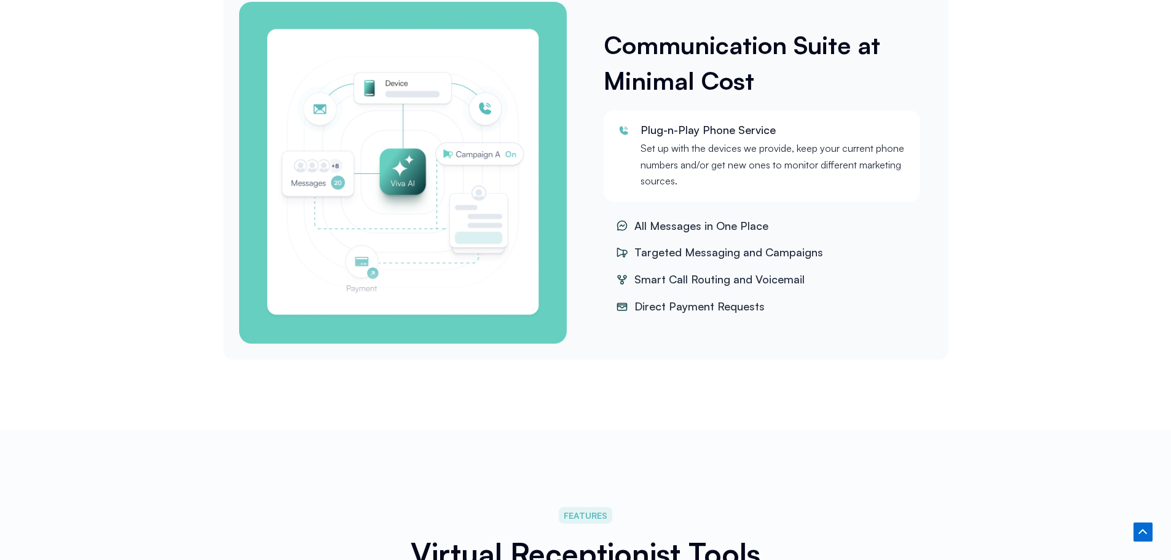
click at [738, 246] on span "Targeted Messaging and Campaigns" at bounding box center [727, 252] width 192 height 18
click at [417, 157] on img "Tabs. Open items with Enter or Space, close with Escape and navigate using the …" at bounding box center [403, 172] width 279 height 293
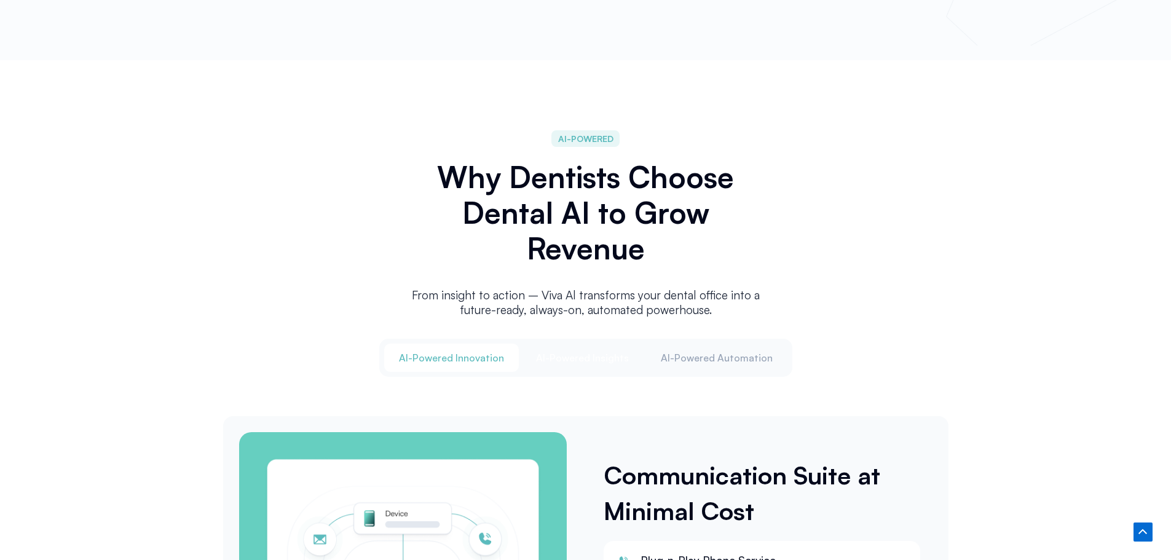
scroll to position [0, 0]
click at [580, 357] on span "Al-Powered Insights" at bounding box center [582, 358] width 93 height 14
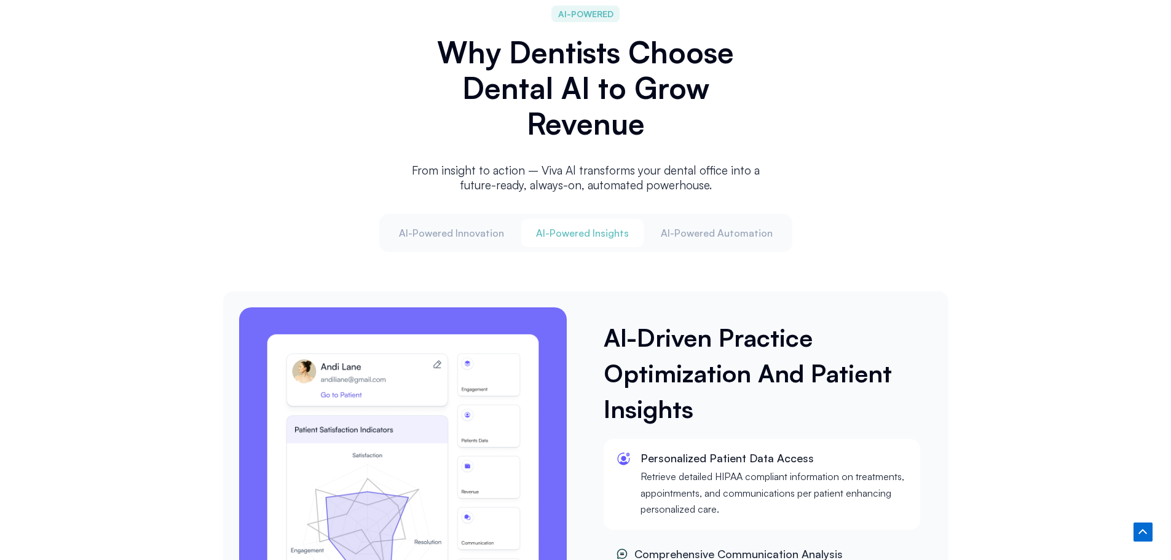
scroll to position [1414, 0]
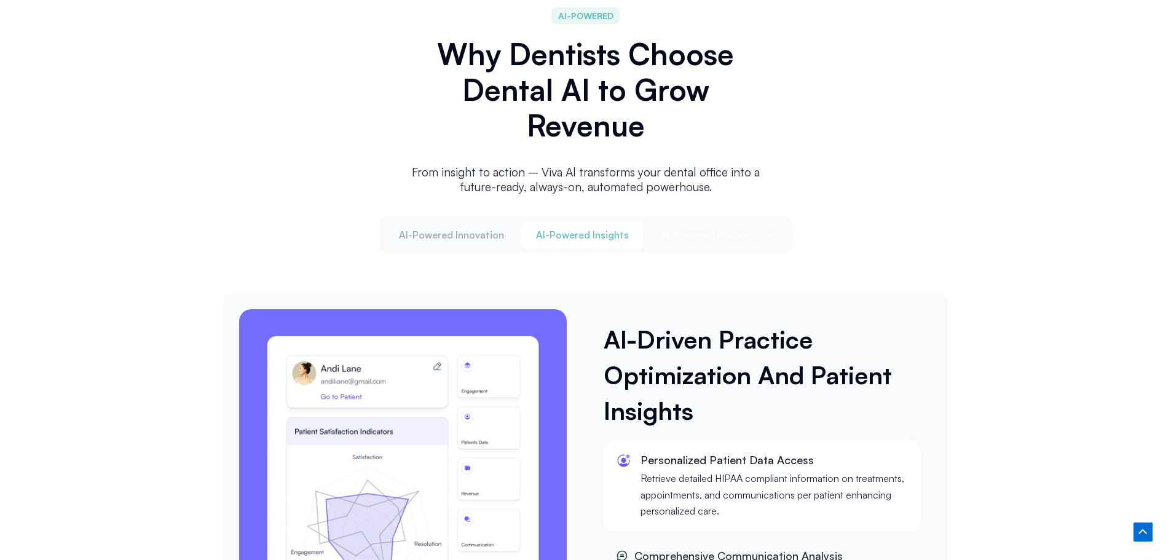
click at [693, 221] on button "Al-Powered Automation" at bounding box center [716, 235] width 141 height 28
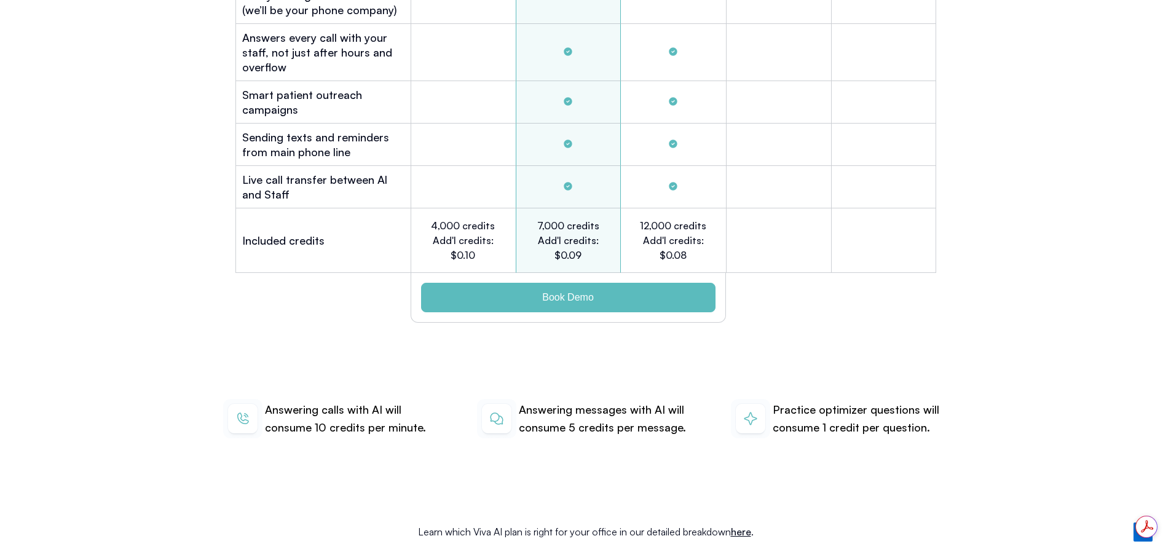
scroll to position [0, 0]
